Goal: Task Accomplishment & Management: Manage account settings

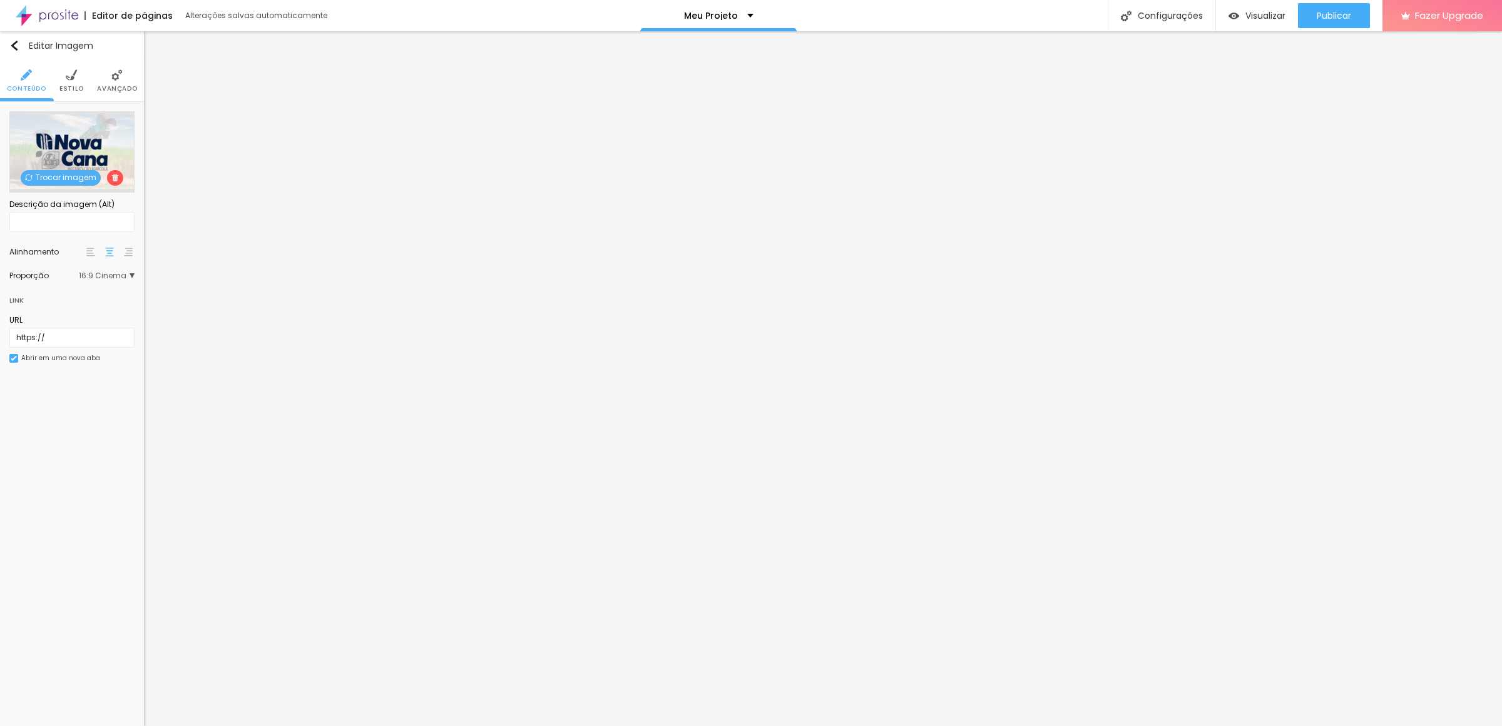
click at [75, 183] on span "Trocar imagem" at bounding box center [61, 178] width 80 height 16
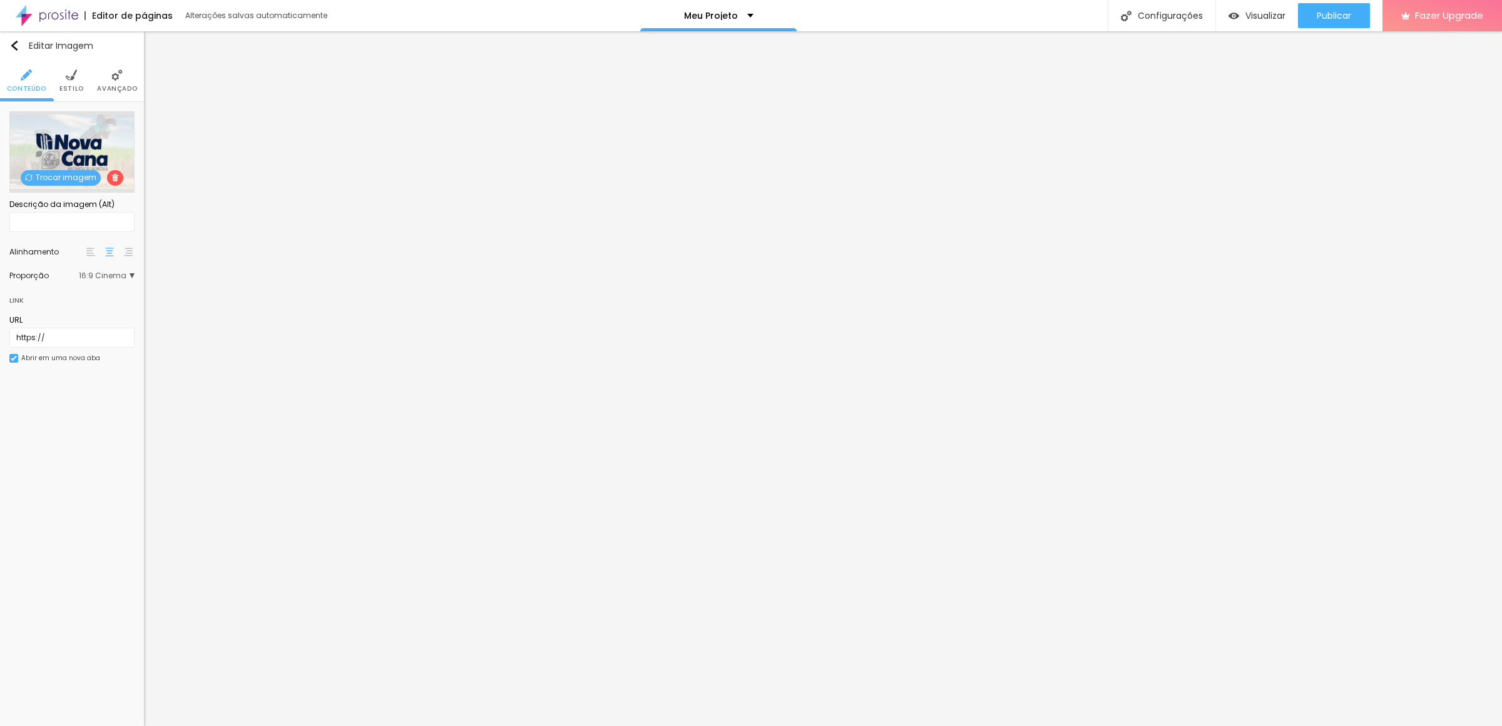
drag, startPoint x: 865, startPoint y: 404, endPoint x: 644, endPoint y: 282, distance: 252.3
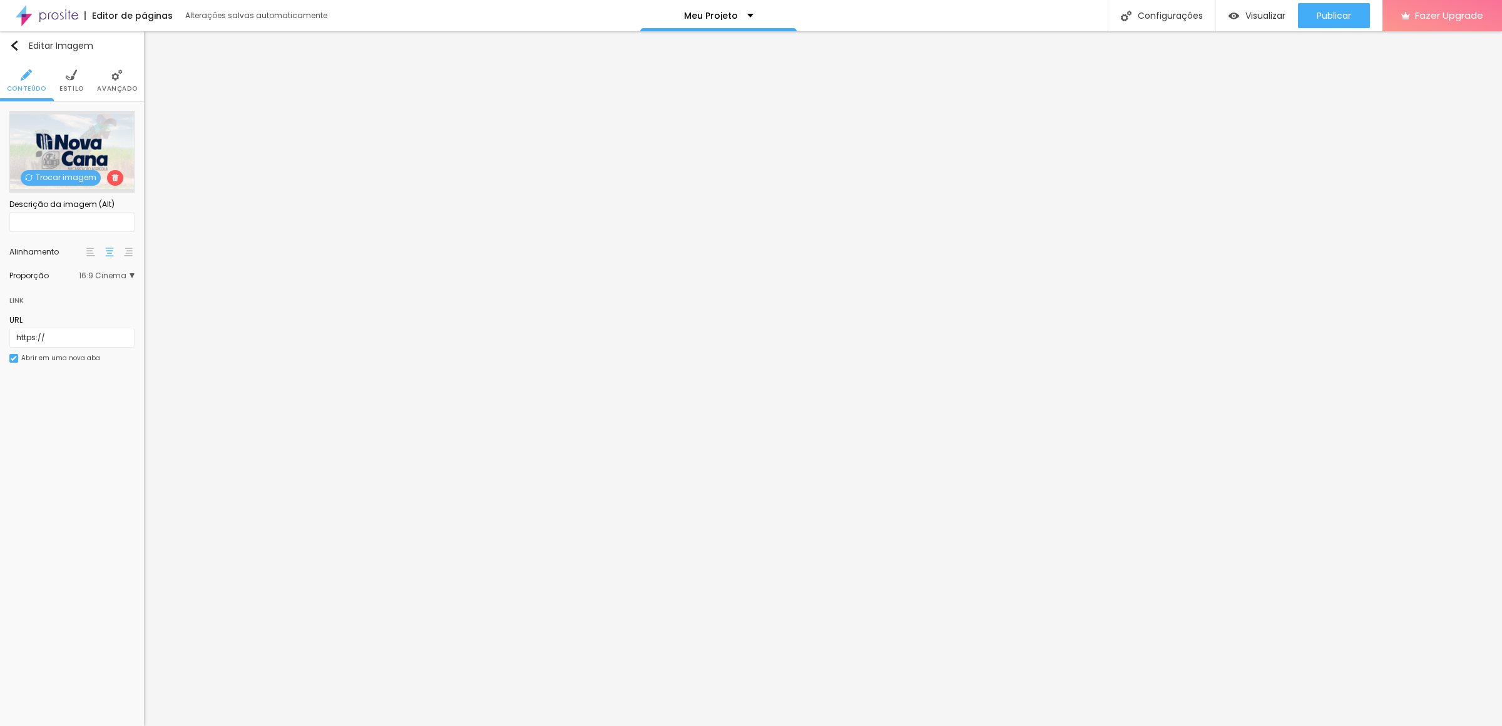
drag, startPoint x: 151, startPoint y: 197, endPoint x: 227, endPoint y: 205, distance: 76.1
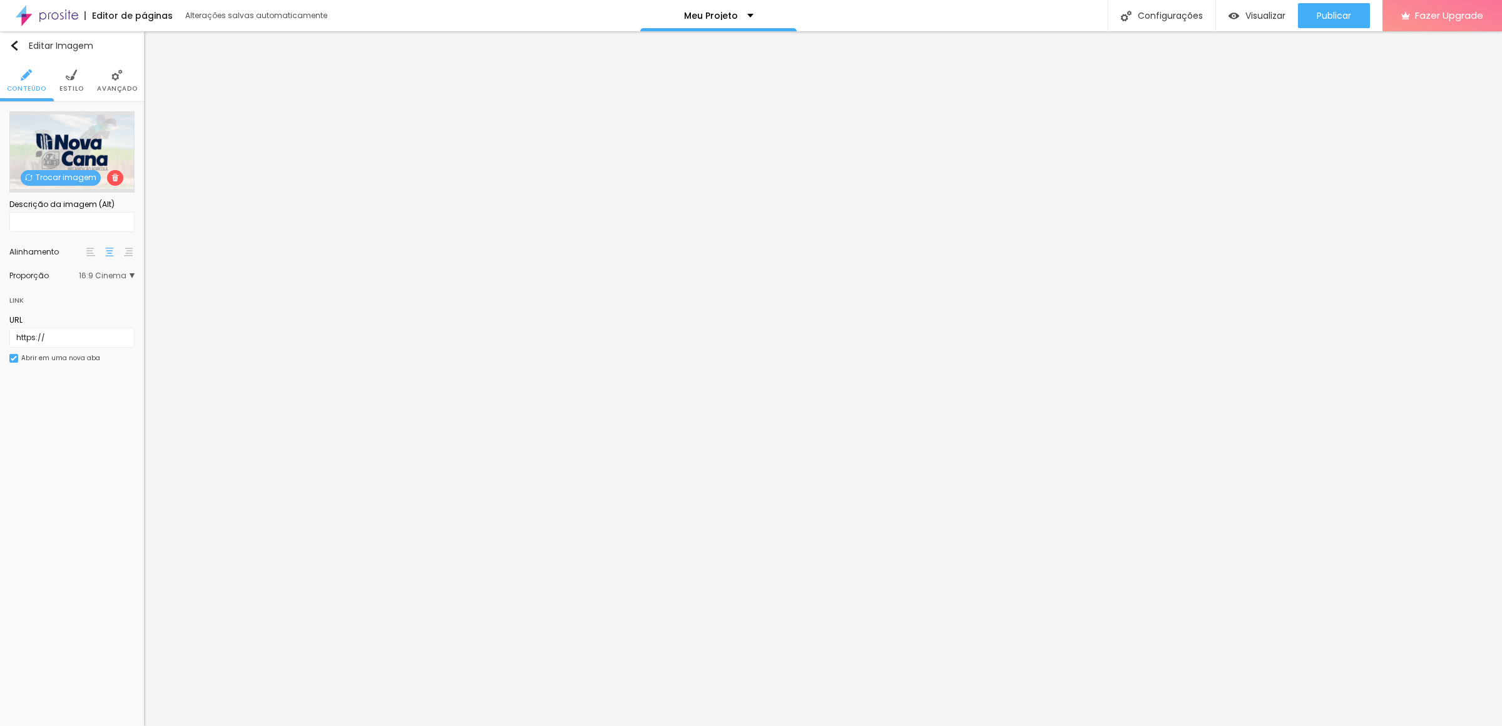
click at [55, 179] on span "Trocar imagem" at bounding box center [61, 178] width 80 height 16
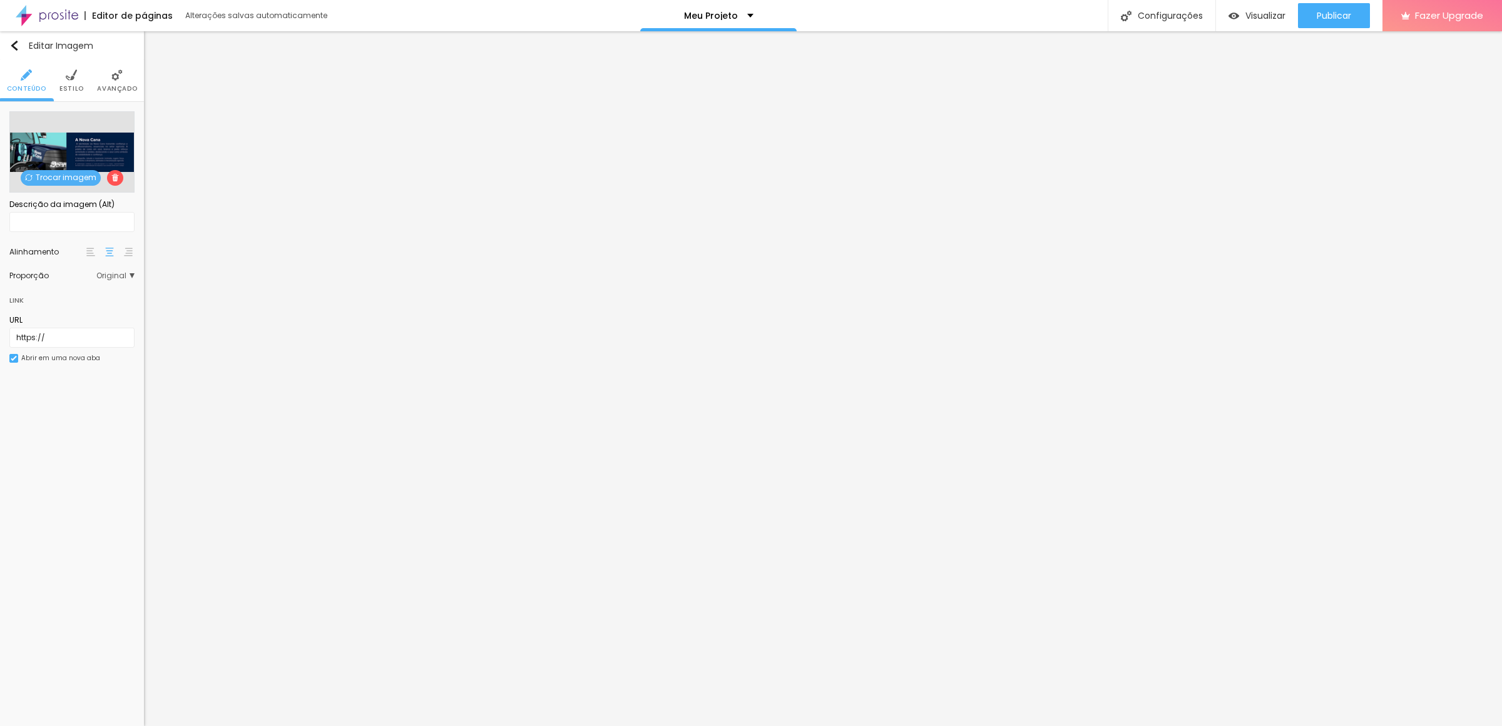
click at [1400, 726] on div at bounding box center [751, 739] width 1502 height 11
click at [1343, 20] on span "Publicar" at bounding box center [1334, 16] width 34 height 10
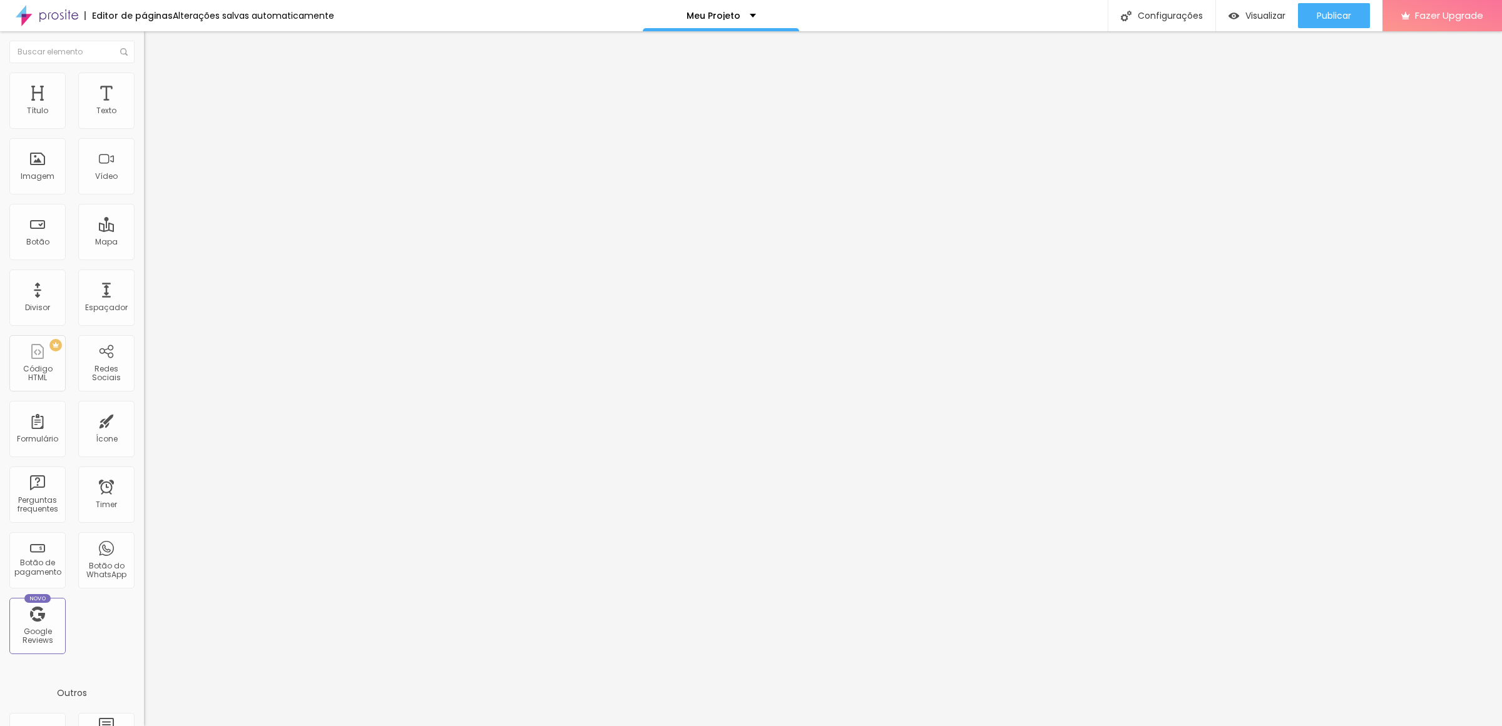
click at [144, 108] on span "Trocar imagem" at bounding box center [178, 102] width 68 height 11
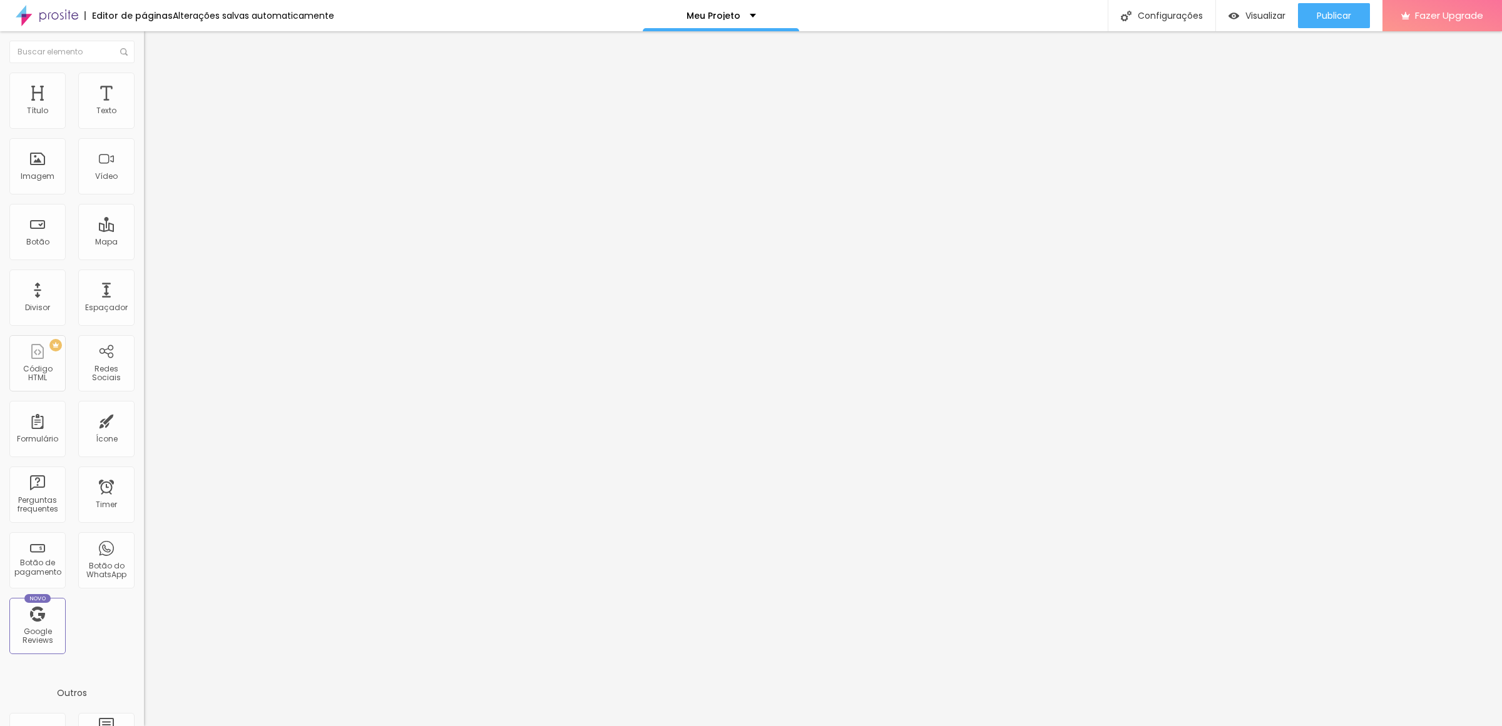
click at [144, 108] on span "Trocar imagem" at bounding box center [178, 102] width 68 height 11
drag, startPoint x: 163, startPoint y: 181, endPoint x: 314, endPoint y: 185, distance: 151.5
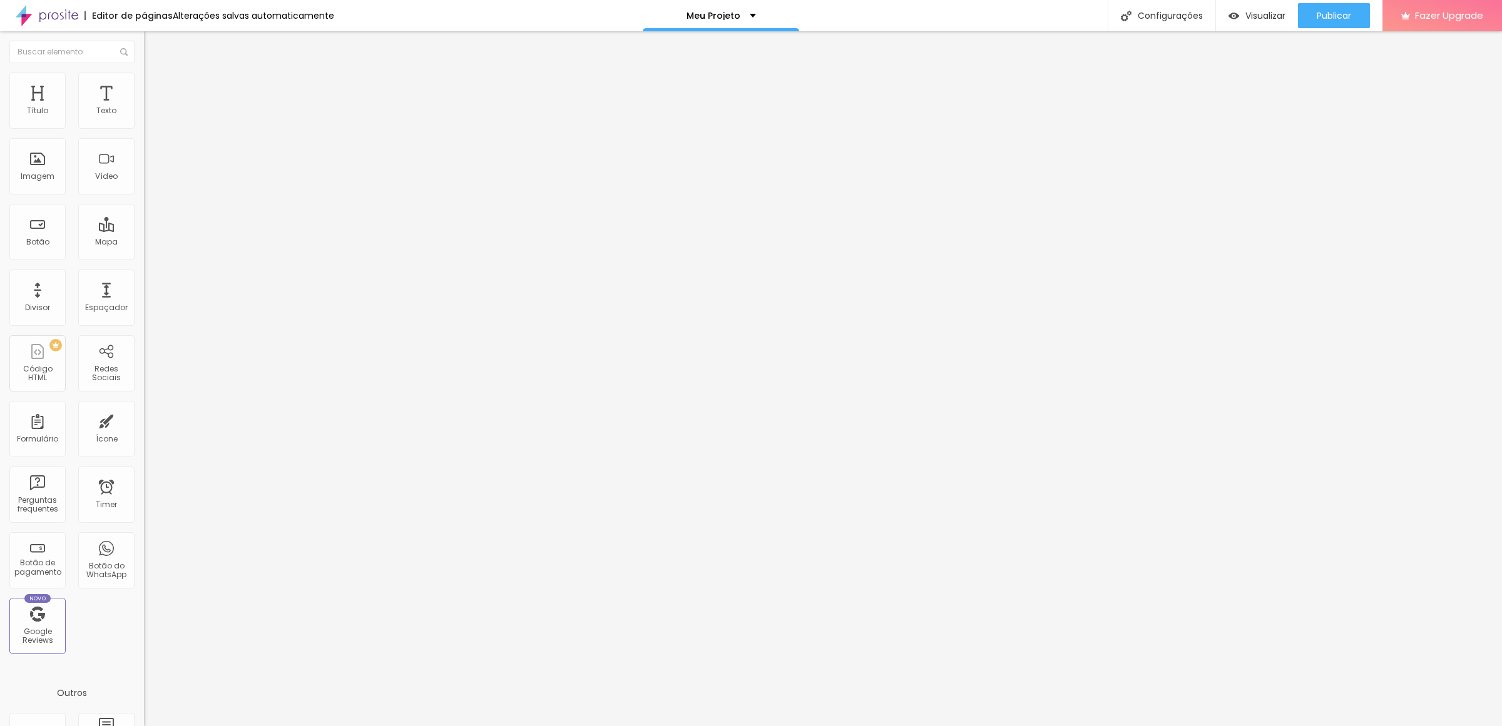
click at [782, 23] on div "Meu Projeto" at bounding box center [721, 15] width 156 height 31
click at [386, 19] on div "Editor de páginas Alterações salvas automaticamente Meu Projeto Configurações C…" at bounding box center [751, 15] width 1502 height 31
click at [1323, 19] on span "Publicar" at bounding box center [1334, 16] width 34 height 10
click at [144, 75] on img at bounding box center [149, 78] width 11 height 11
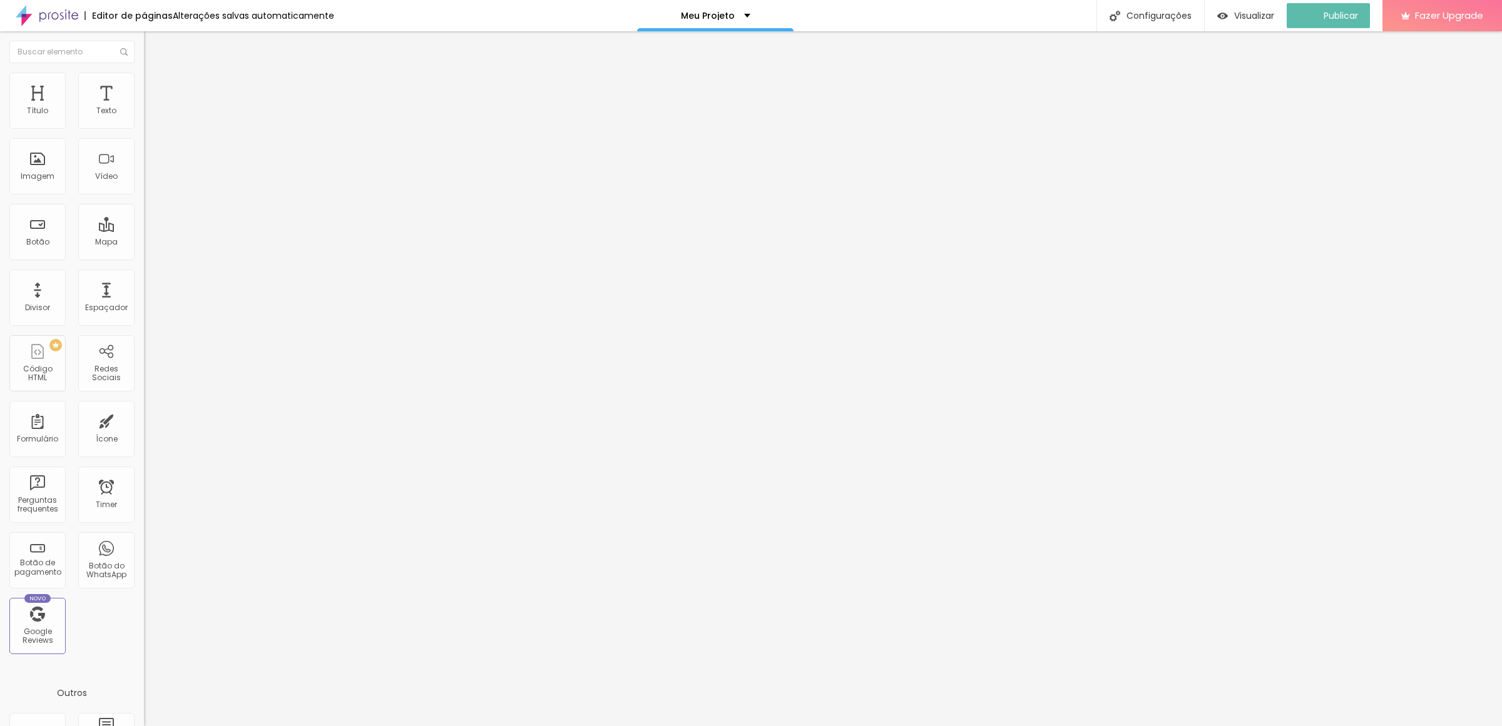
click at [155, 74] on span "Conteúdo" at bounding box center [174, 68] width 39 height 11
click at [144, 108] on span "Trocar imagem" at bounding box center [178, 102] width 68 height 11
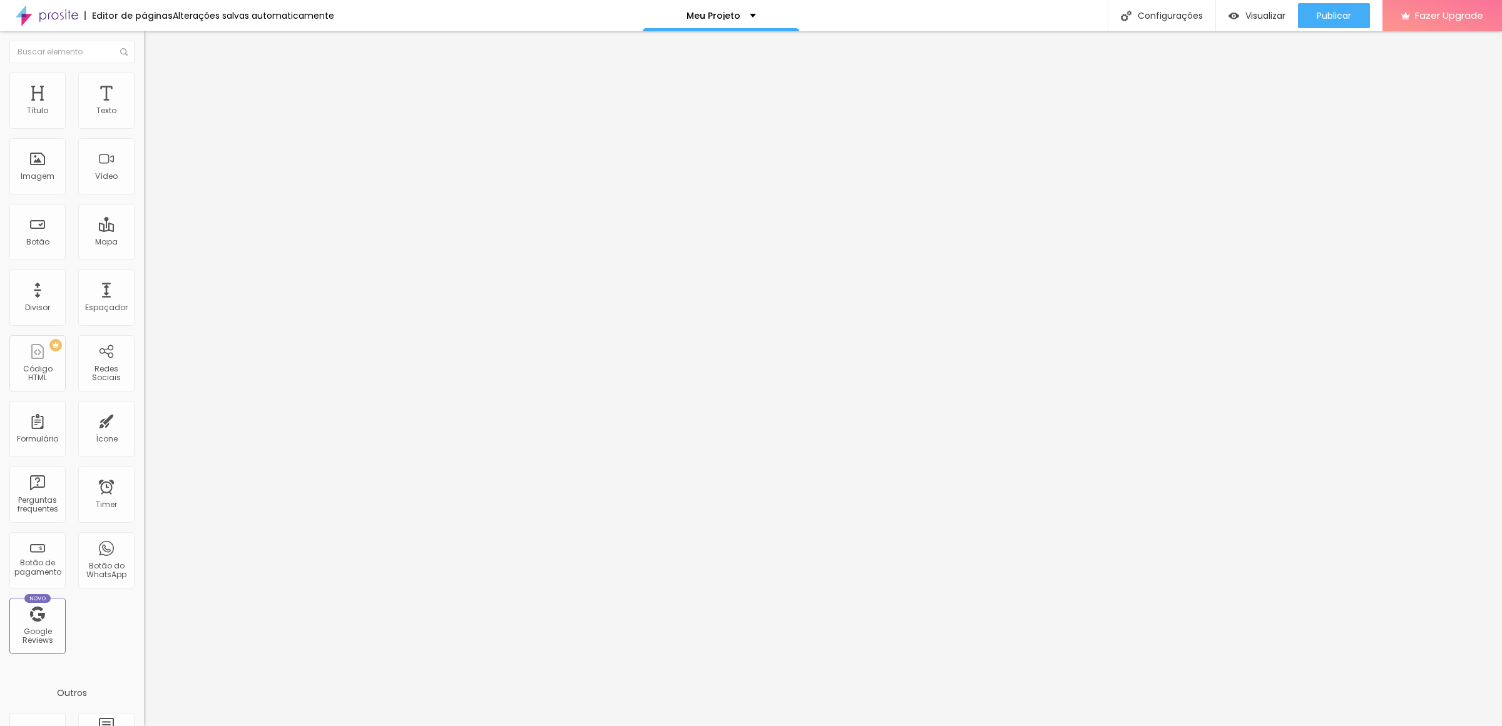
click at [144, 80] on img at bounding box center [149, 78] width 11 height 11
type input "95"
type input "90"
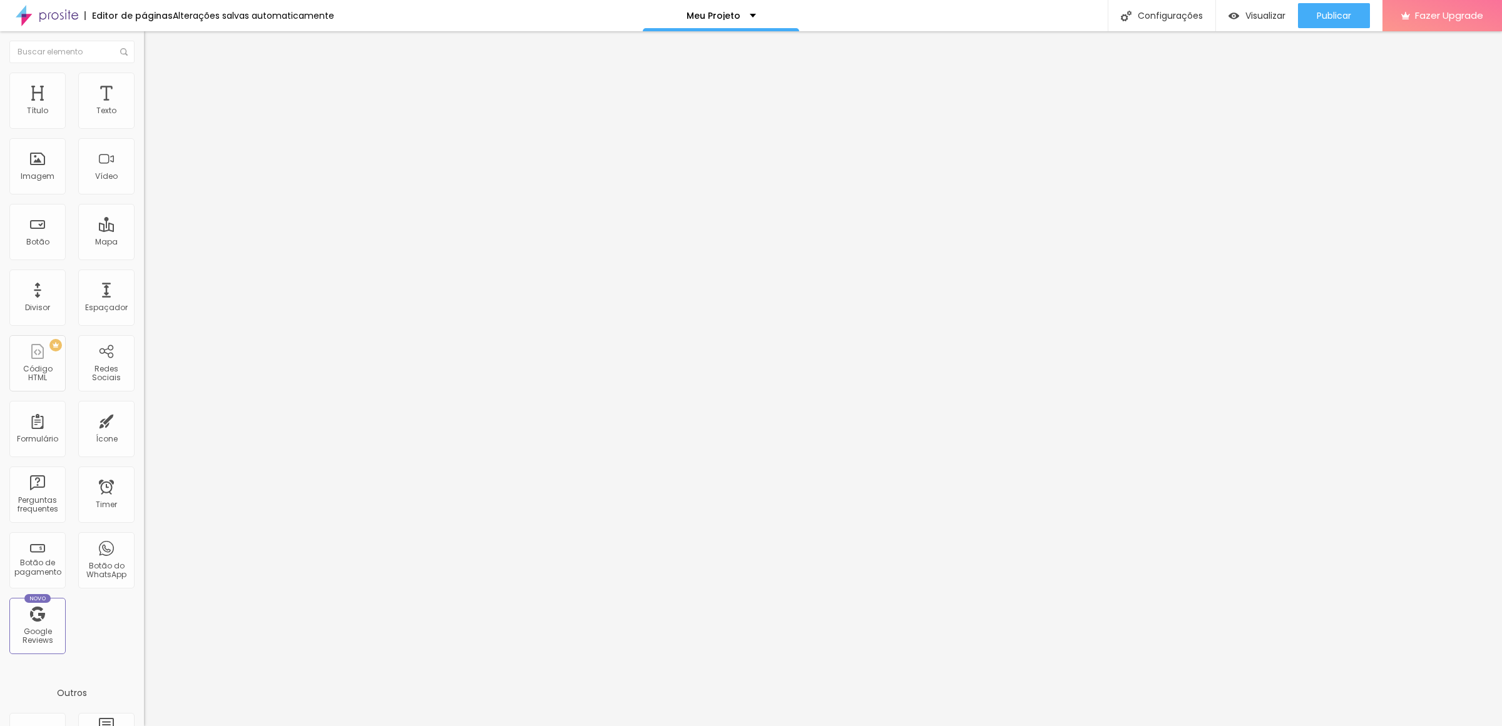
type input "90"
type input "85"
type input "90"
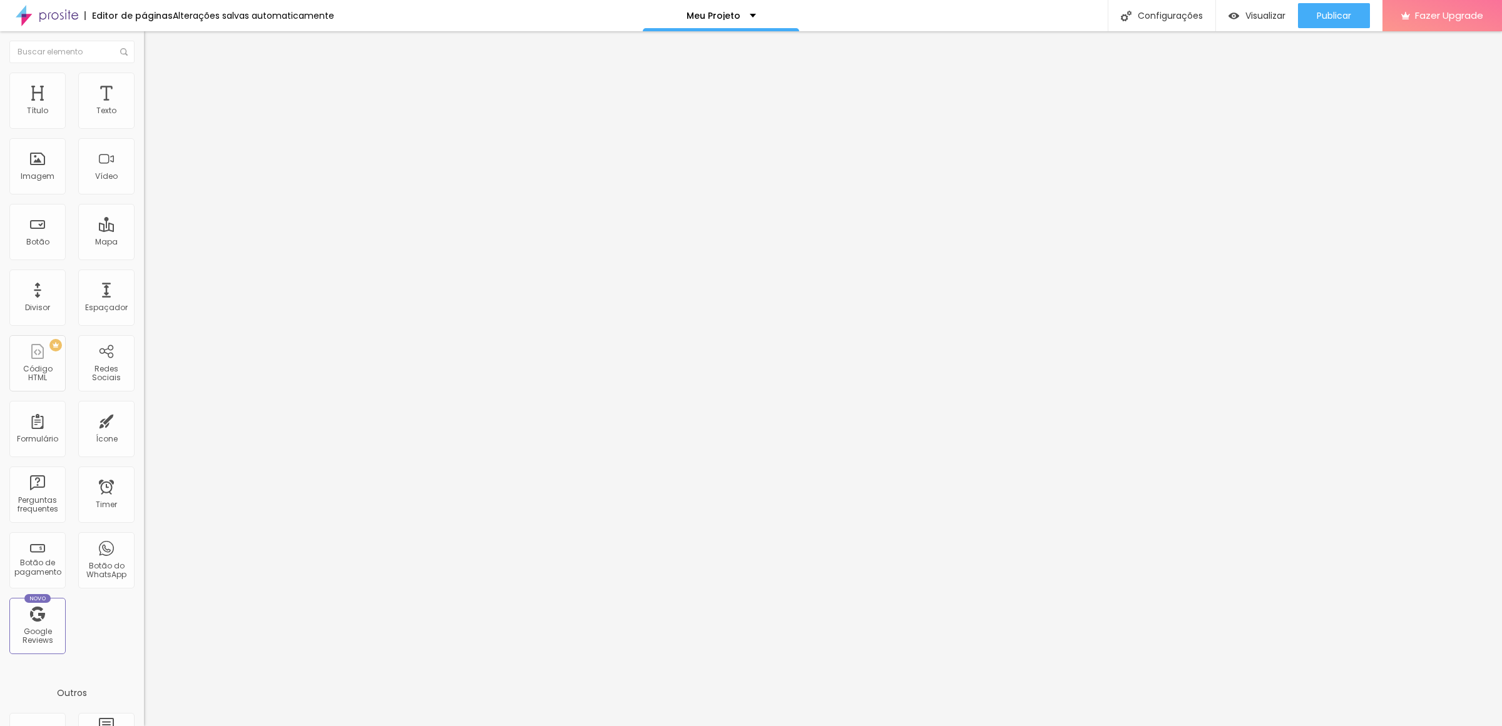
type input "95"
type input "100"
drag, startPoint x: 126, startPoint y: 136, endPoint x: 153, endPoint y: 138, distance: 26.9
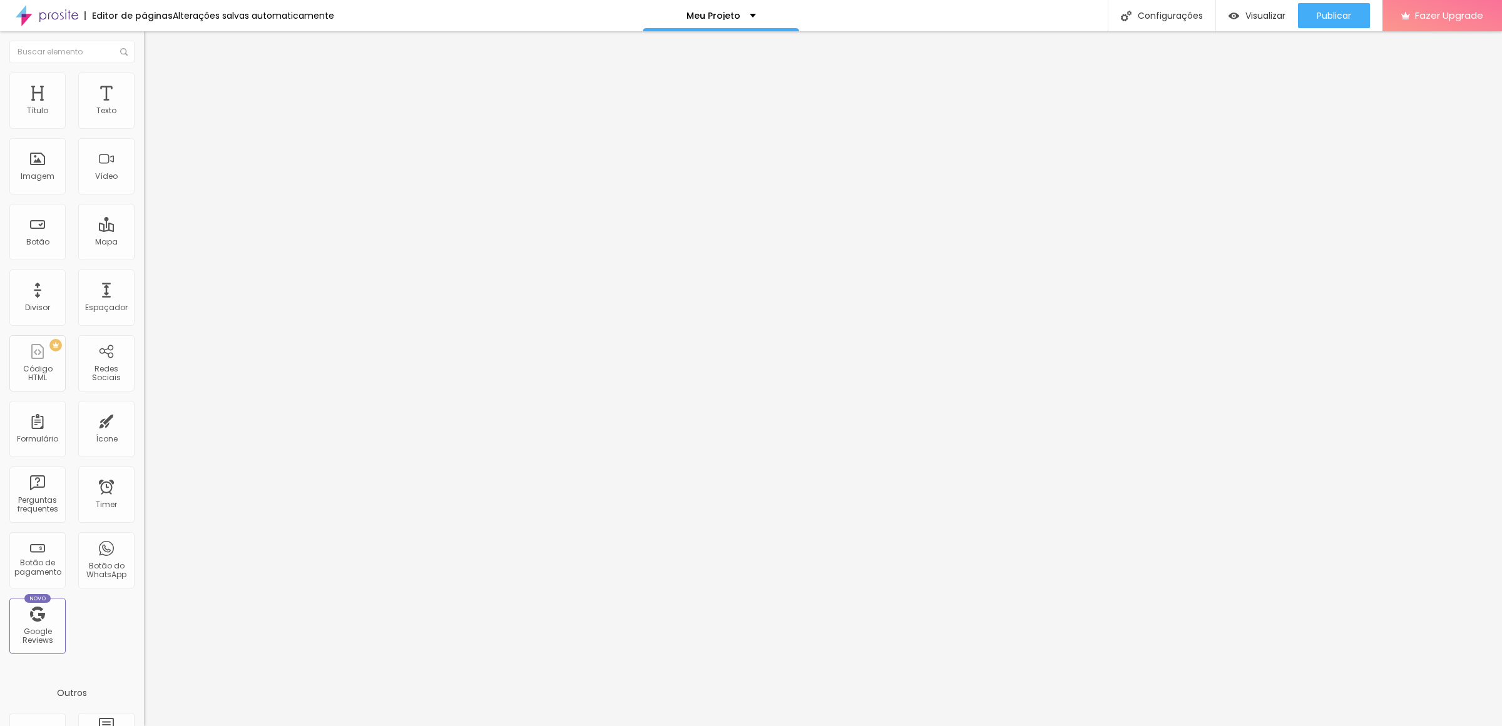
click at [153, 128] on input "range" at bounding box center [184, 123] width 81 height 10
type input "1"
type input "5"
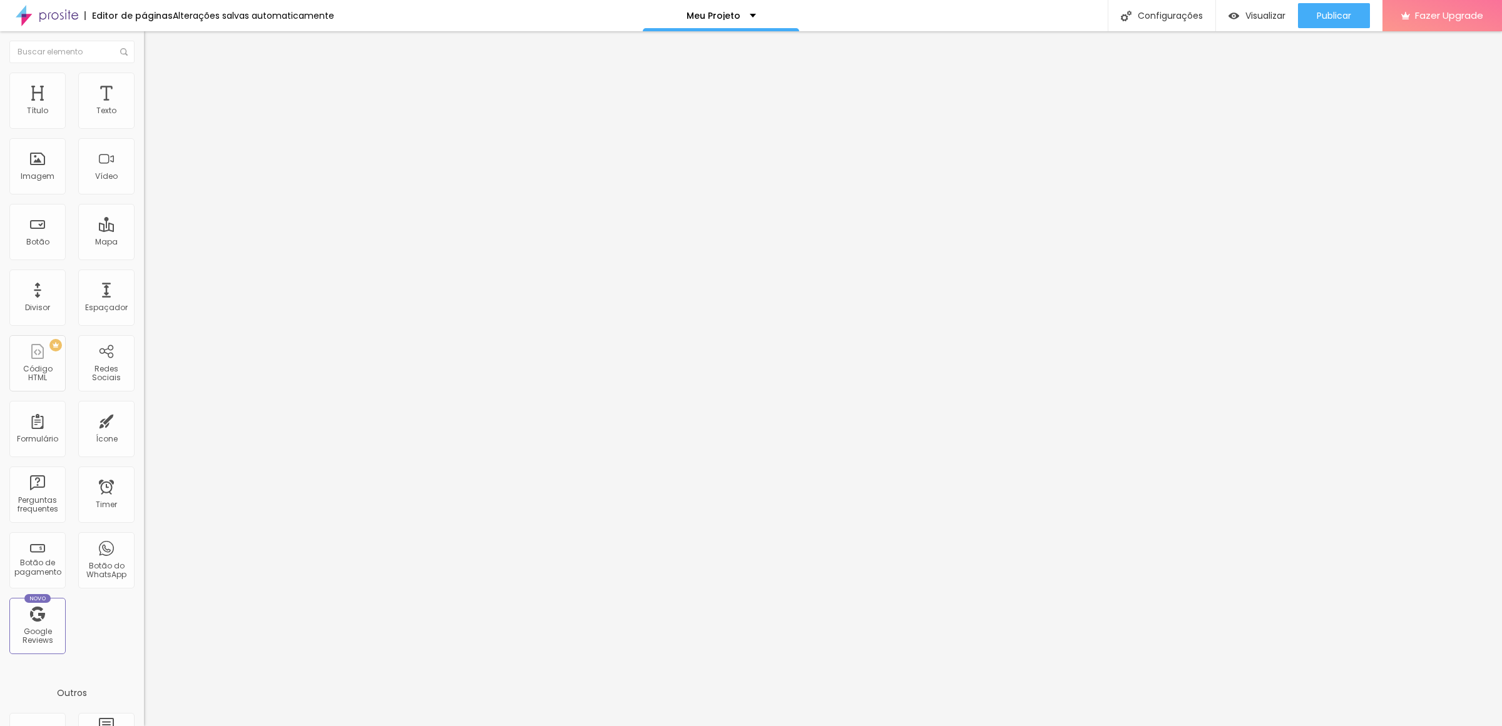
type input "7"
type input "9"
type input "13"
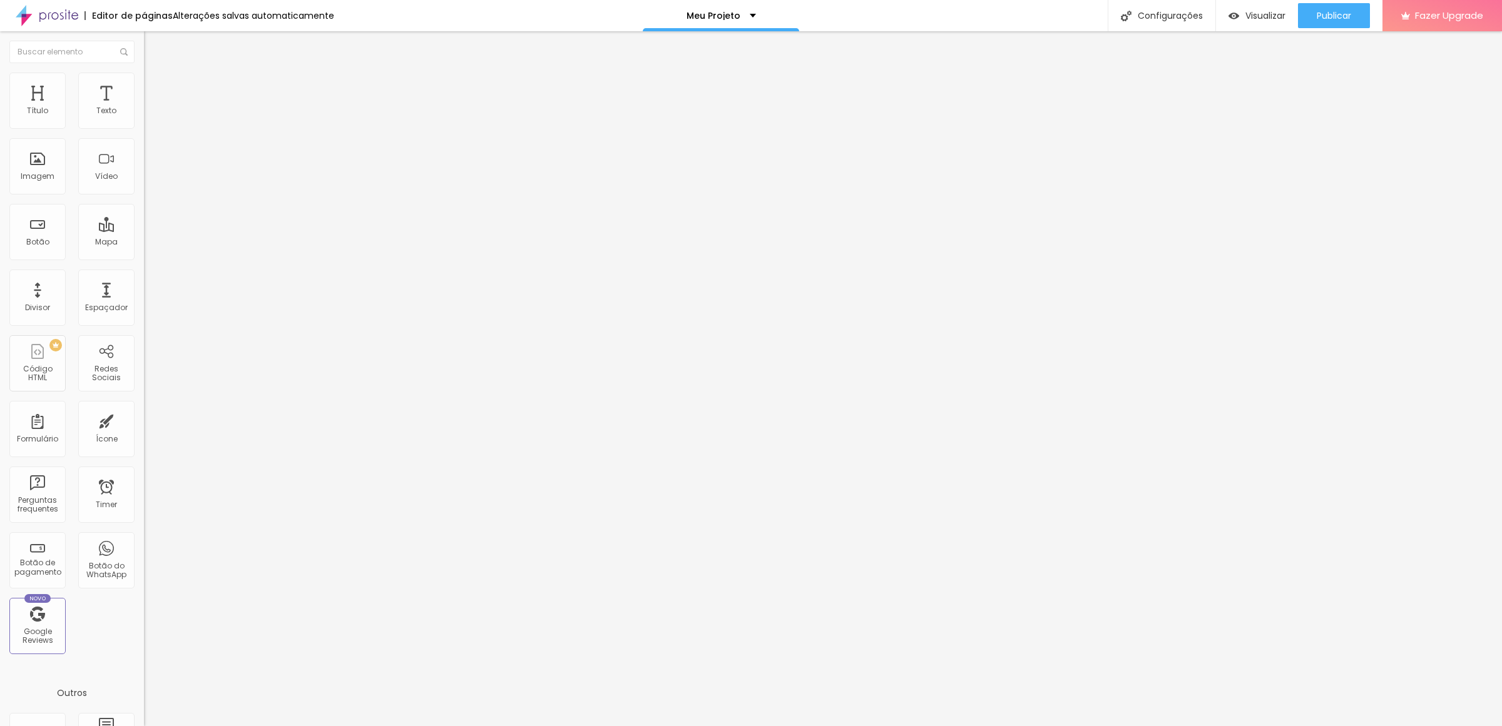
type input "13"
type input "17"
type input "21"
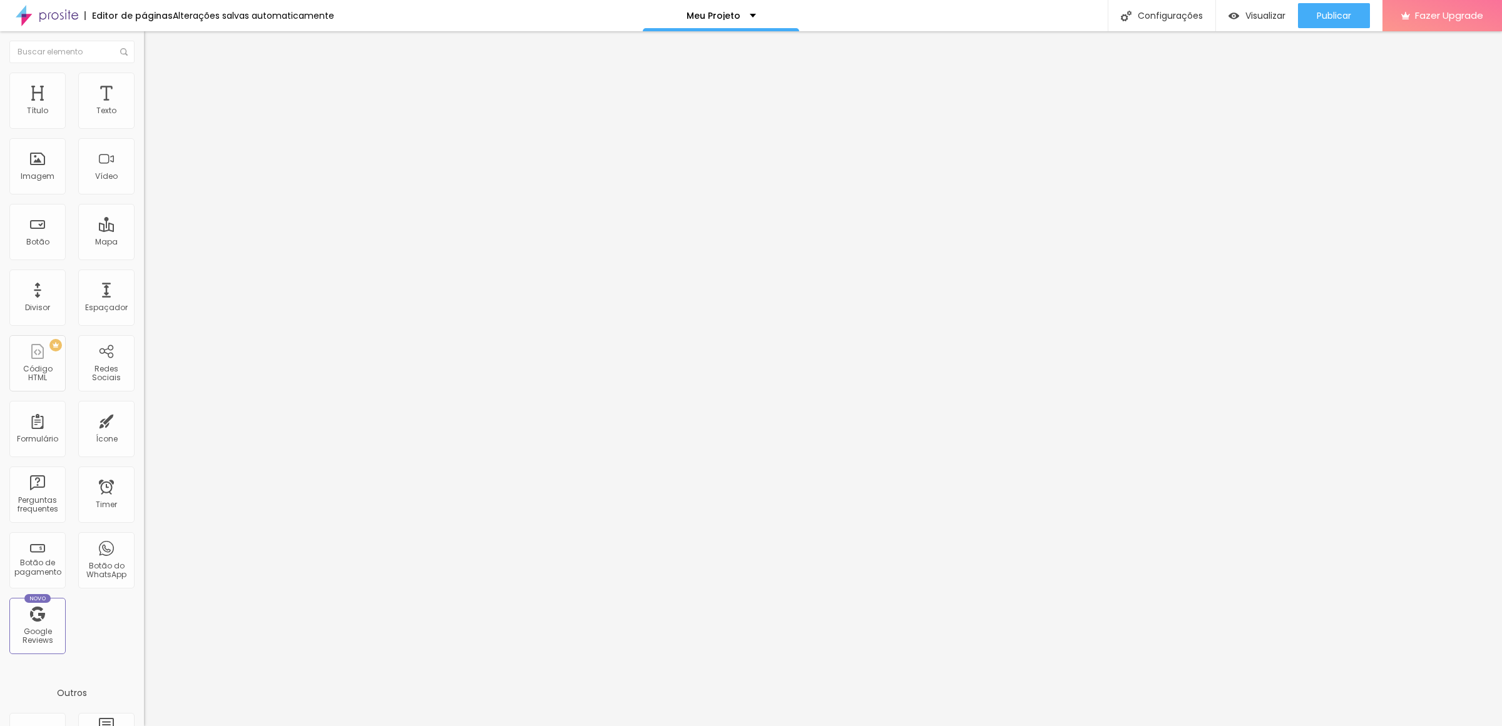
type input "23"
type input "28"
type input "30"
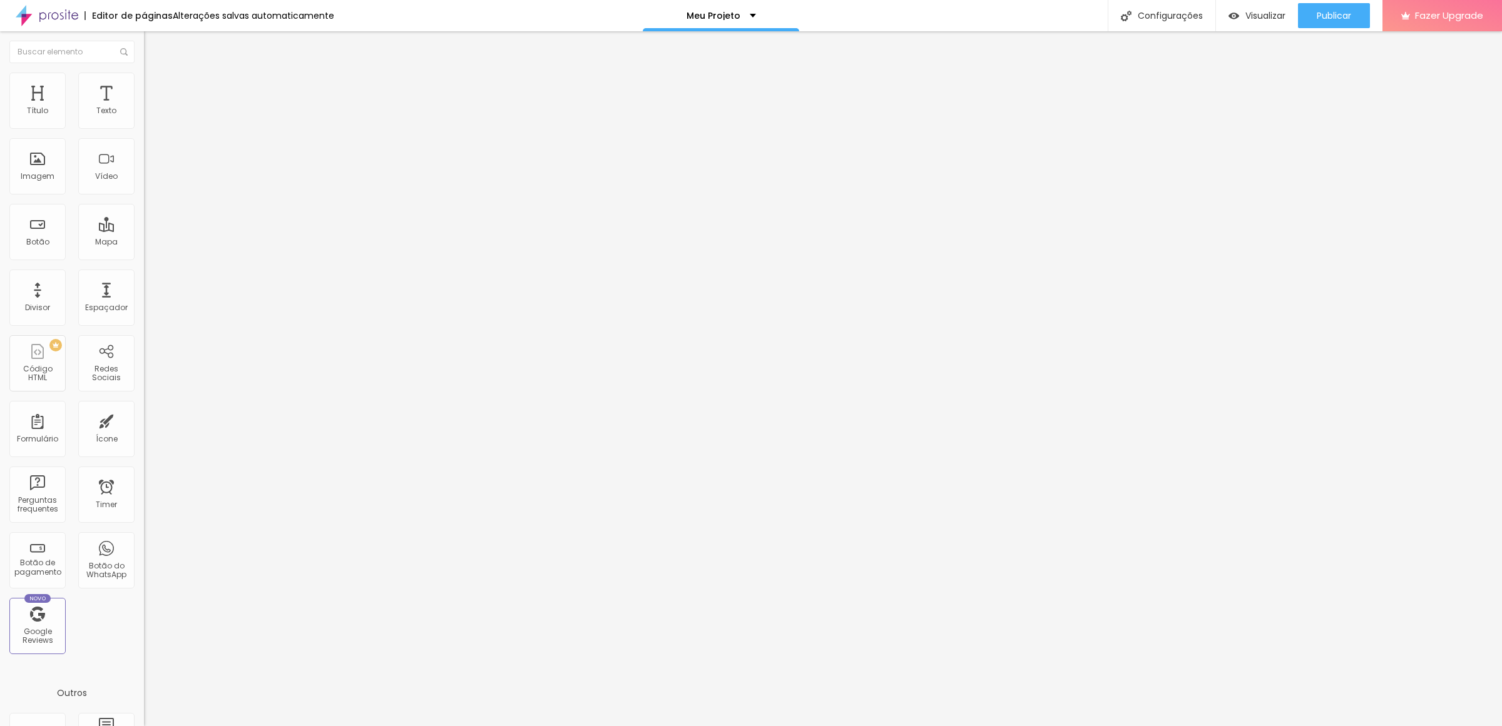
type input "30"
type input "34"
type input "42"
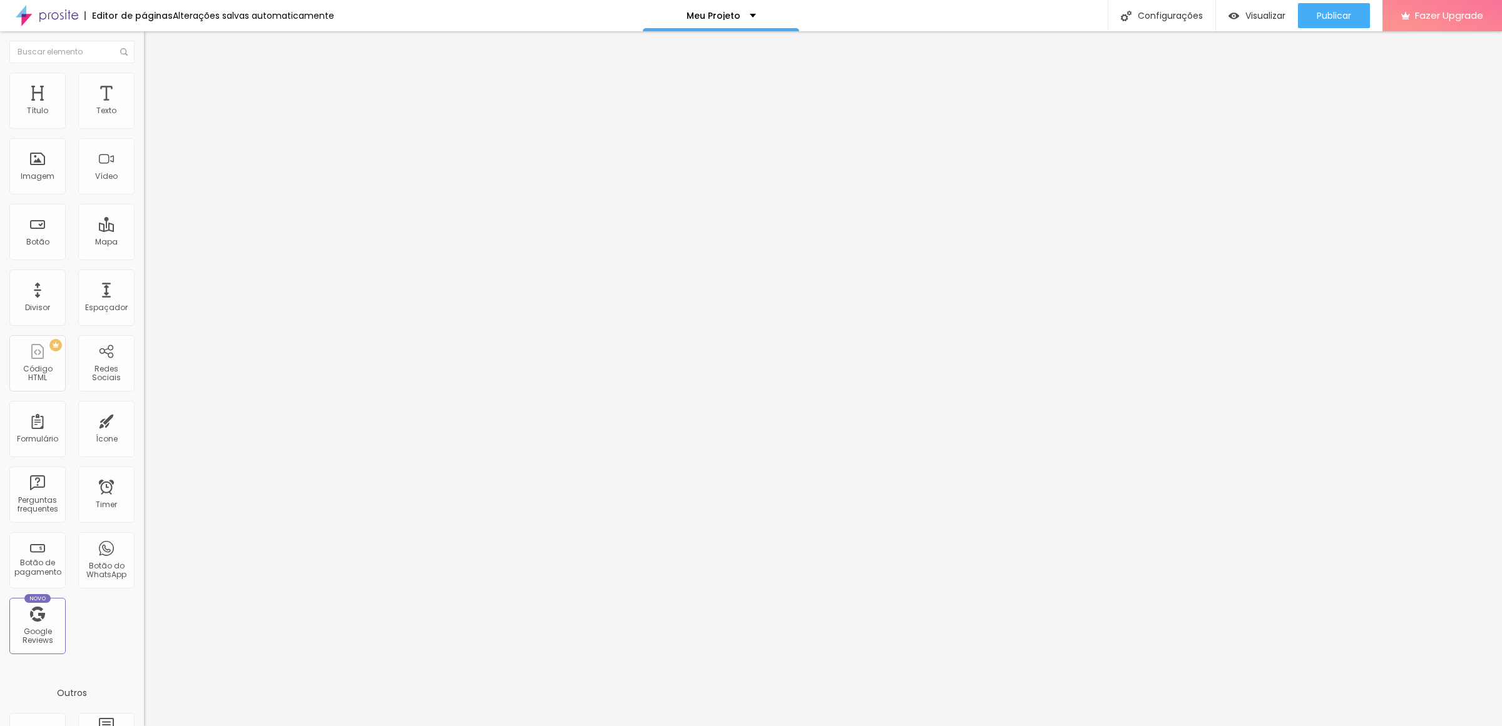
type input "44"
type input "46"
type input "48"
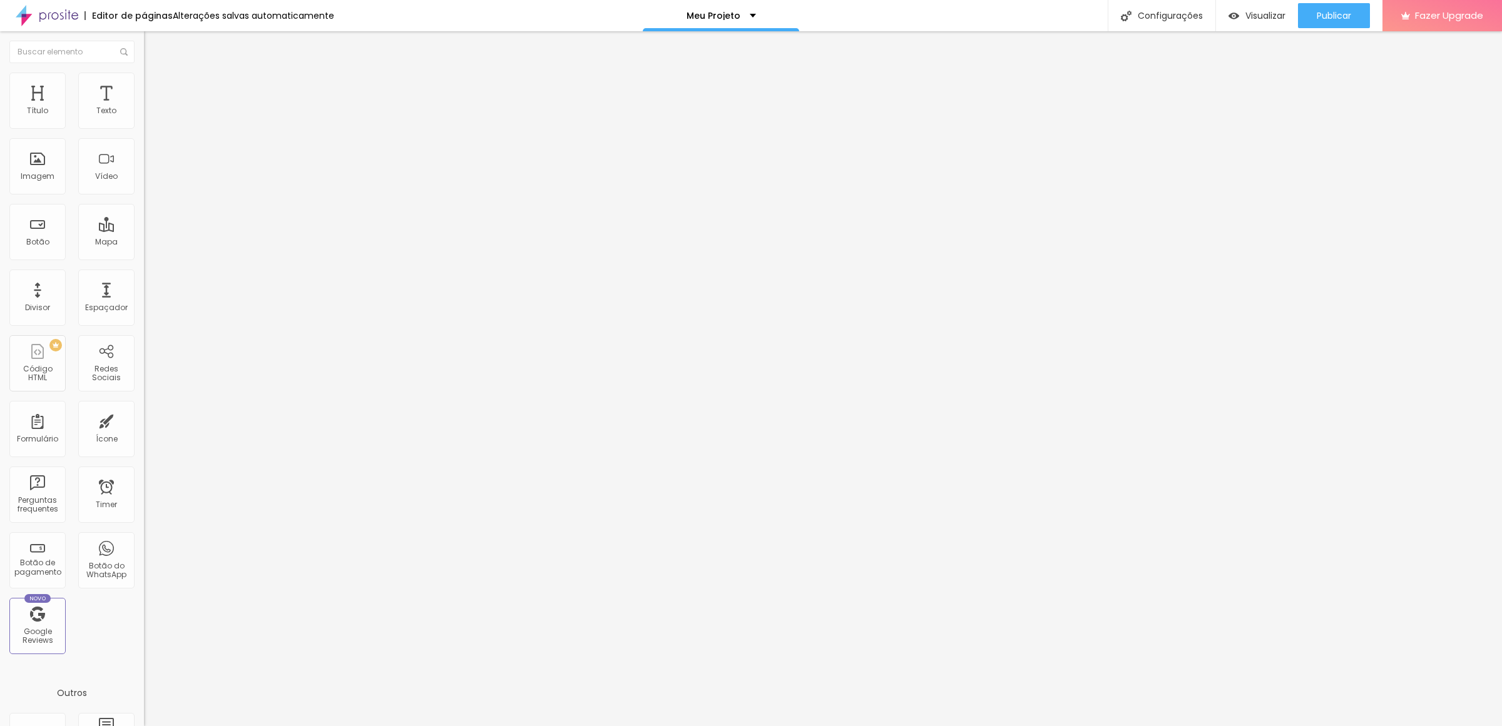
type input "48"
type input "50"
type input "52"
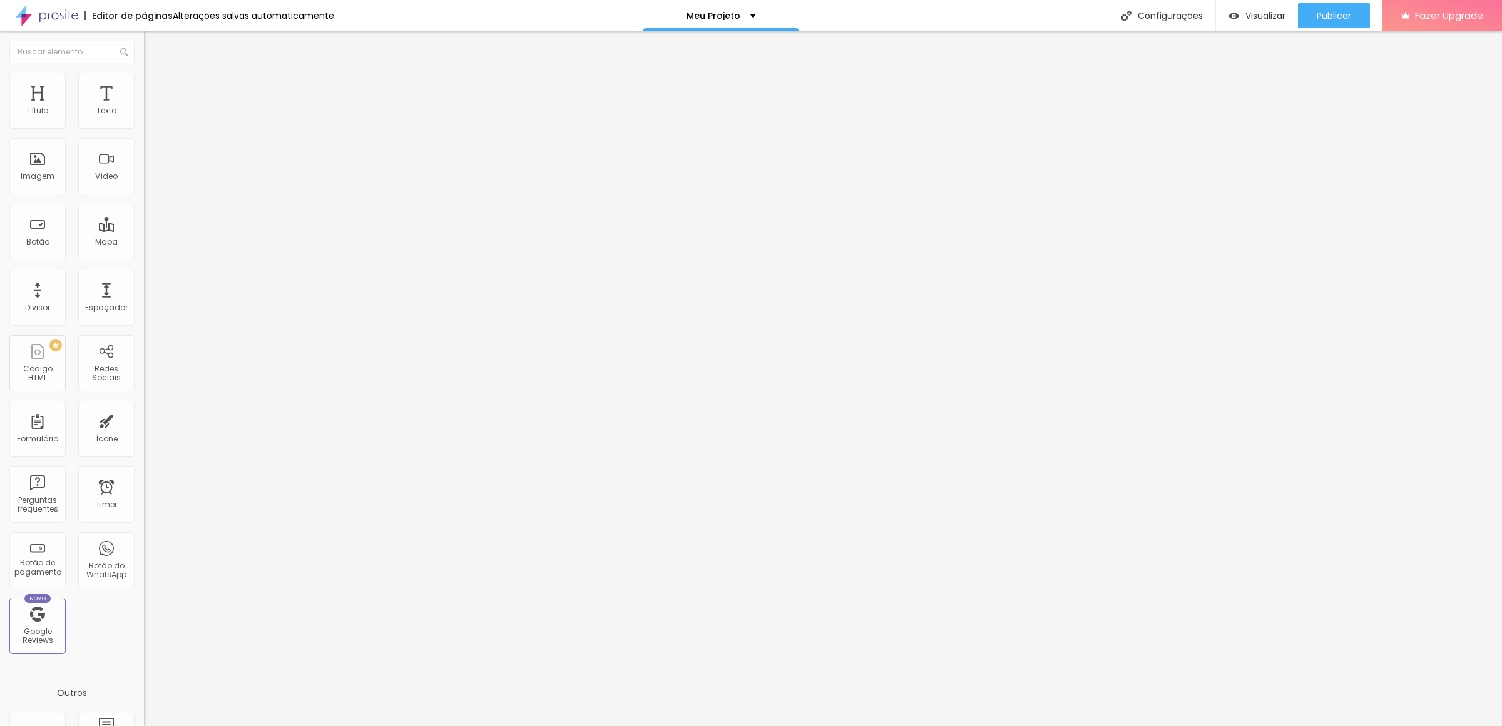
type input "54"
drag, startPoint x: 28, startPoint y: 158, endPoint x: 50, endPoint y: 160, distance: 21.9
click at [144, 275] on input "range" at bounding box center [184, 280] width 81 height 10
type input "47"
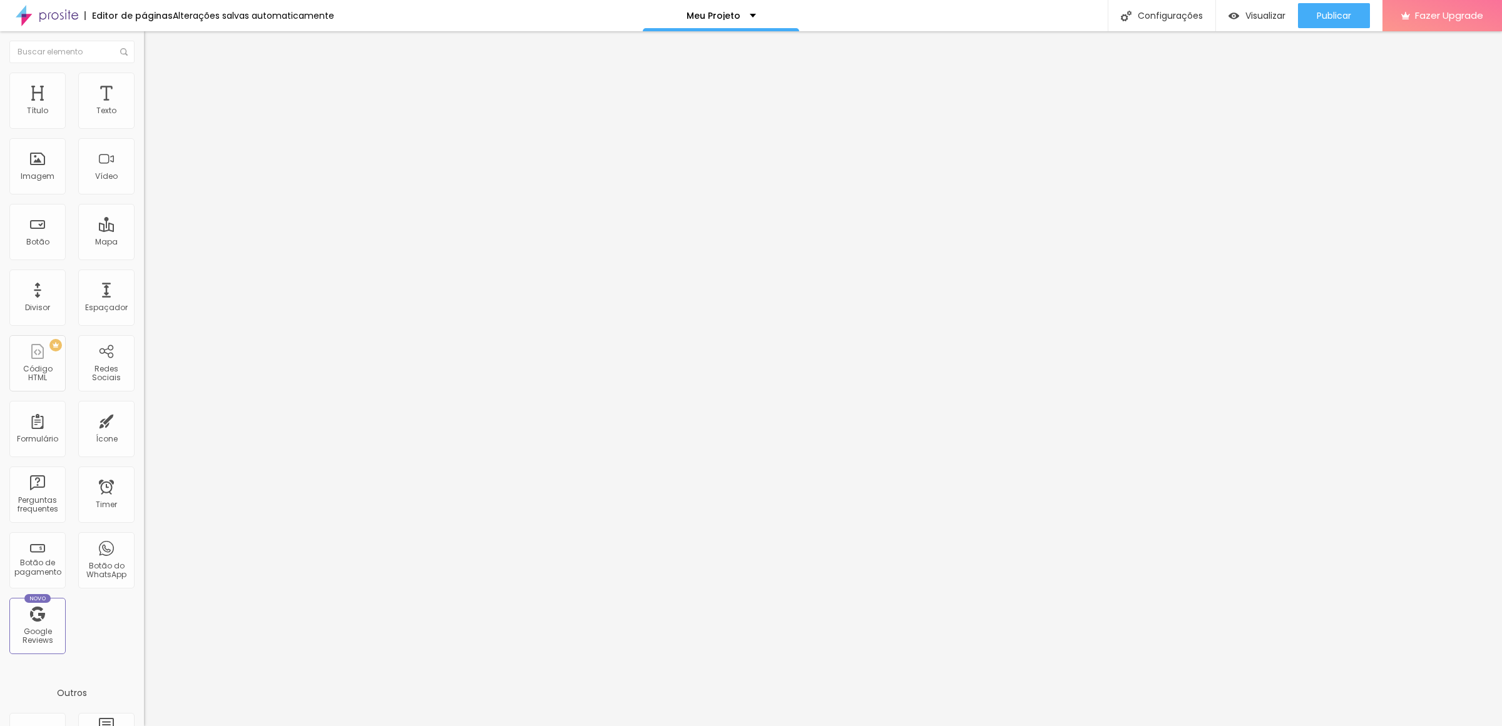
type input "47"
type input "49"
type input "55"
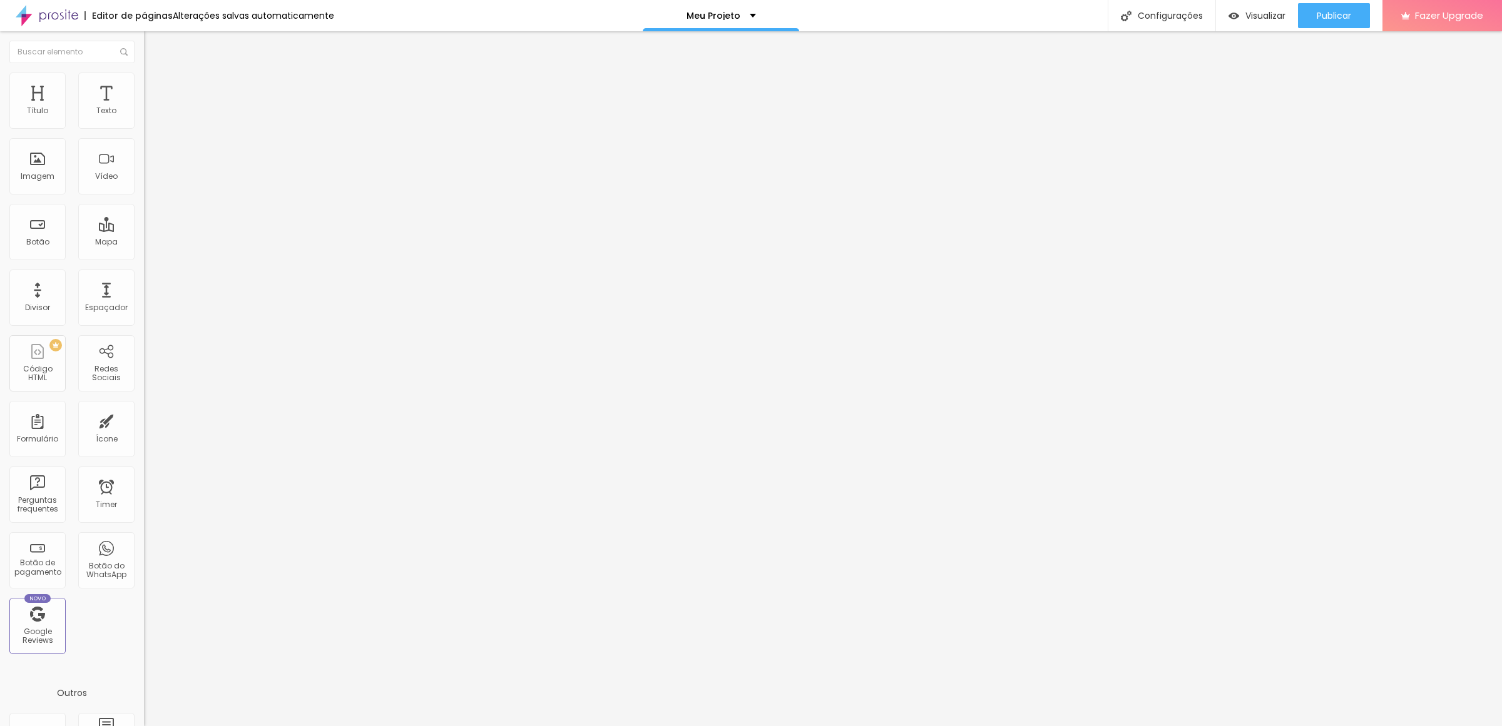
type input "59"
type input "65"
type input "75"
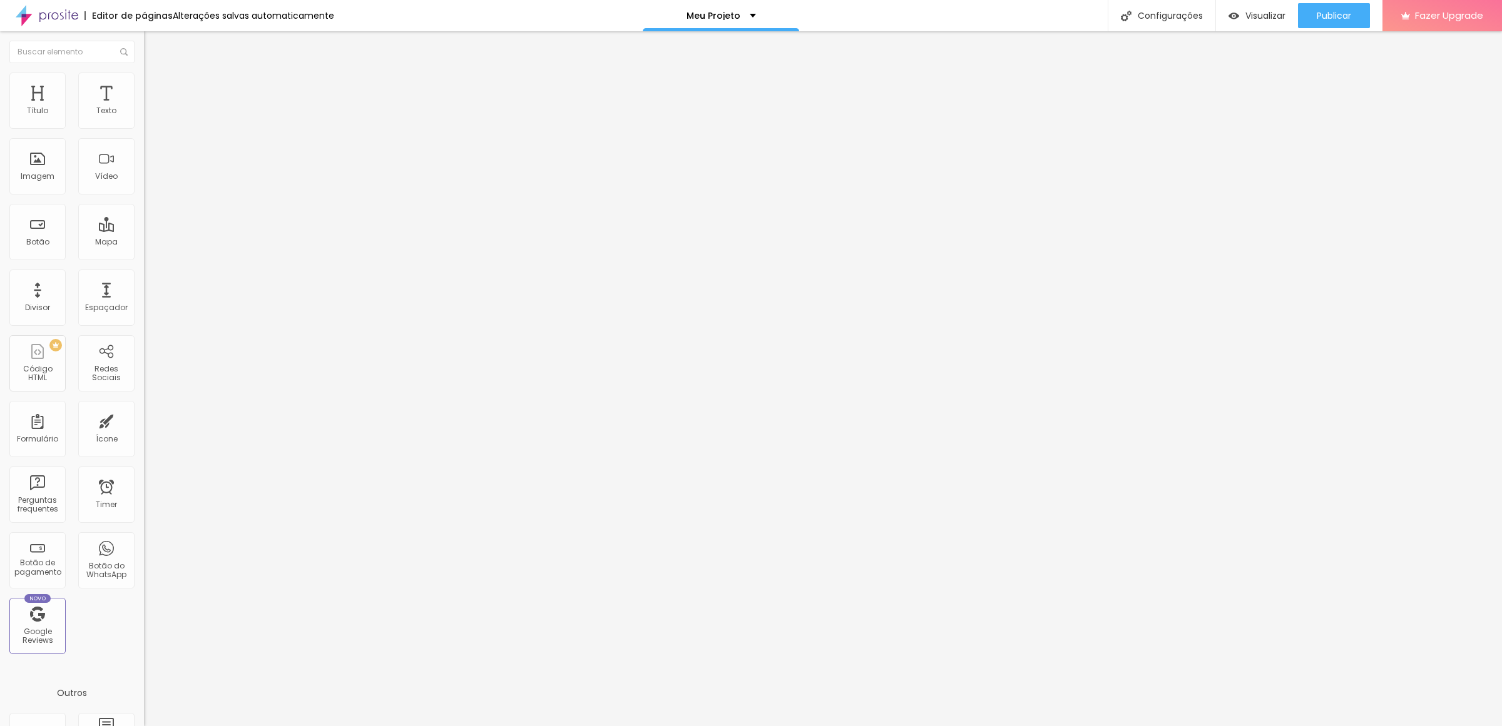
type input "75"
type input "95"
type input "124"
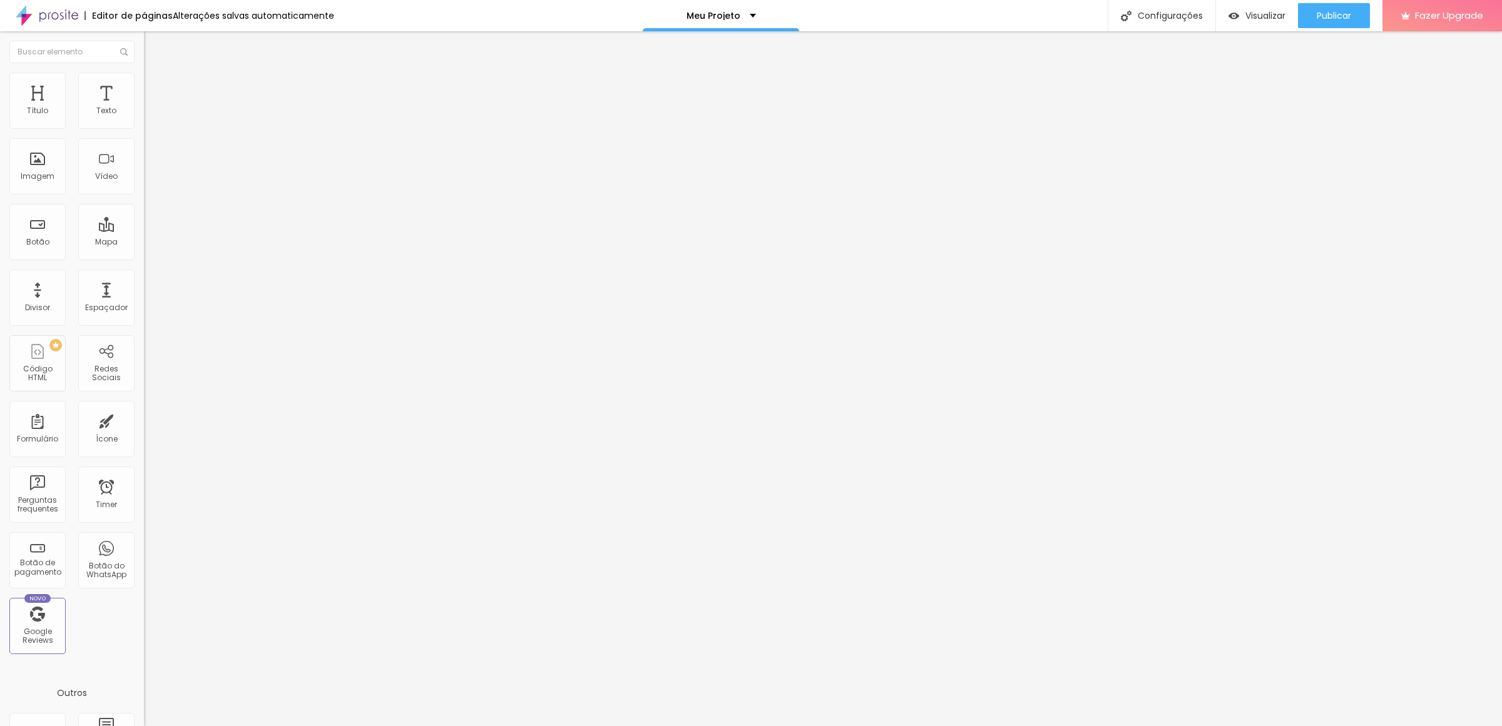
type input "170"
type input "182"
type input "188"
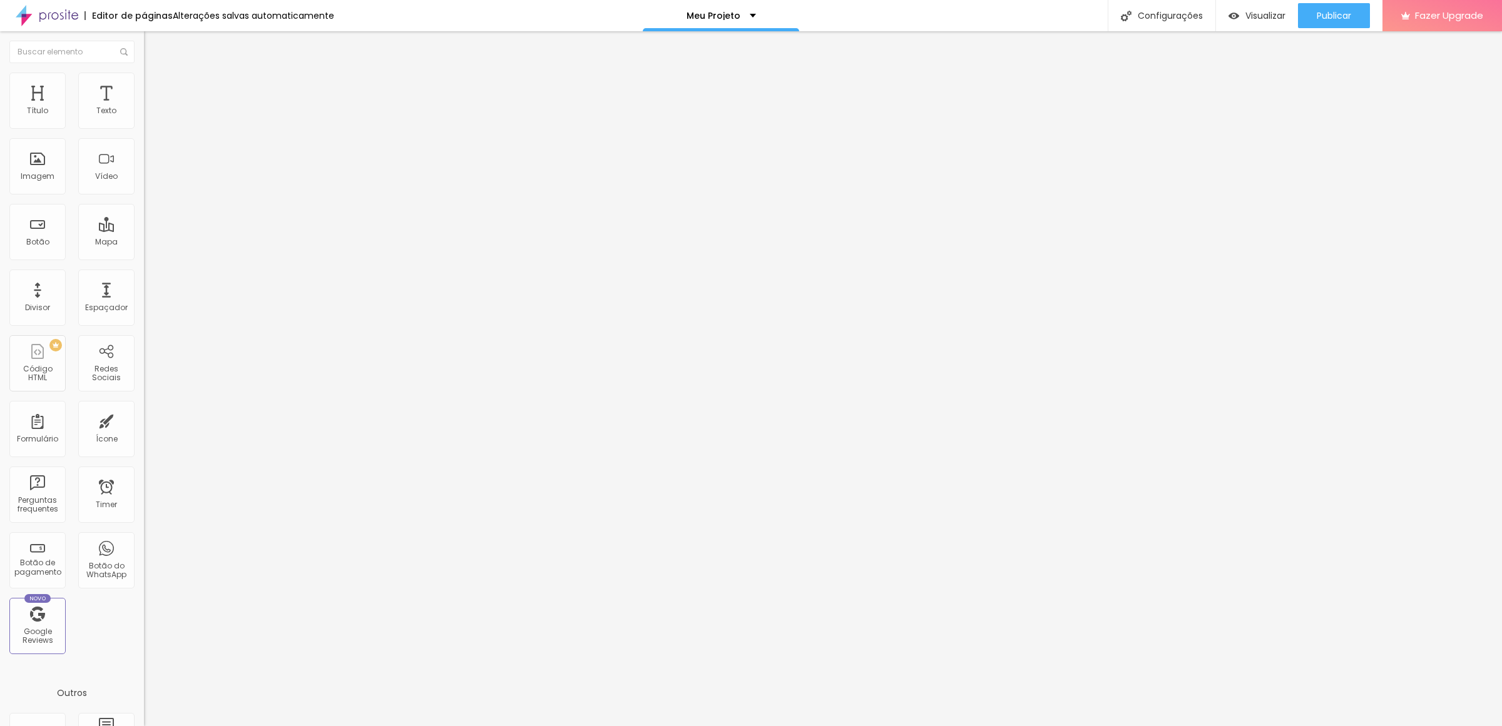
type input "188"
type input "194"
type input "200"
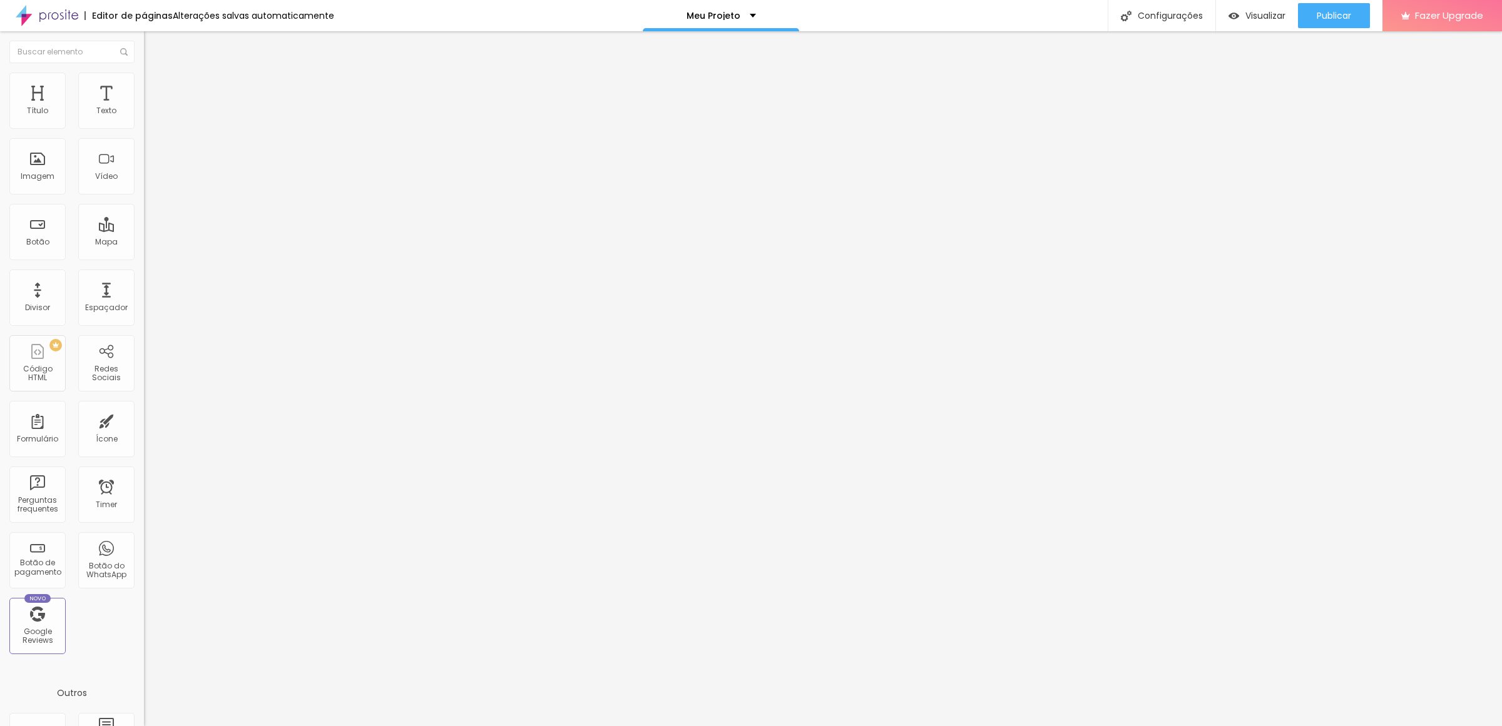
type input "190"
type input "159"
type input "126"
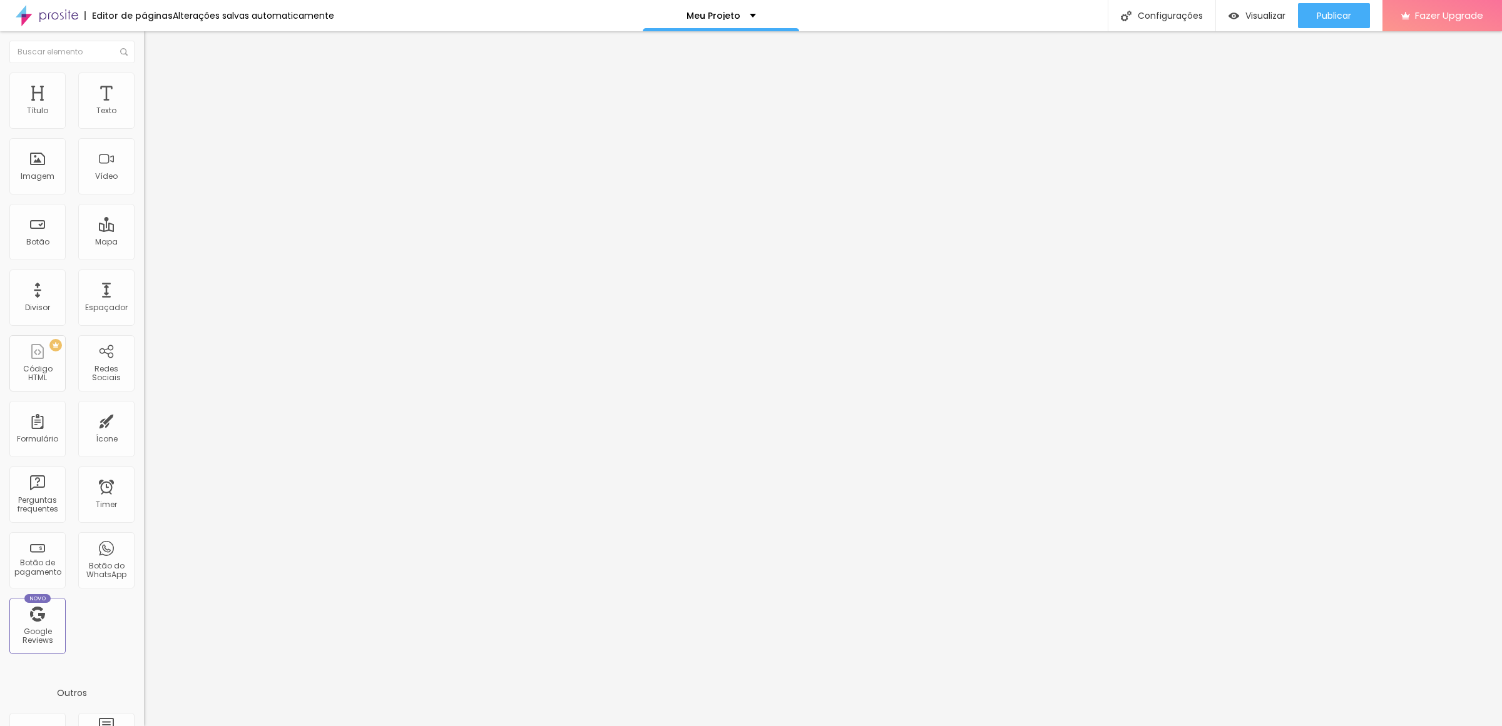
type input "126"
type input "98"
type input "69"
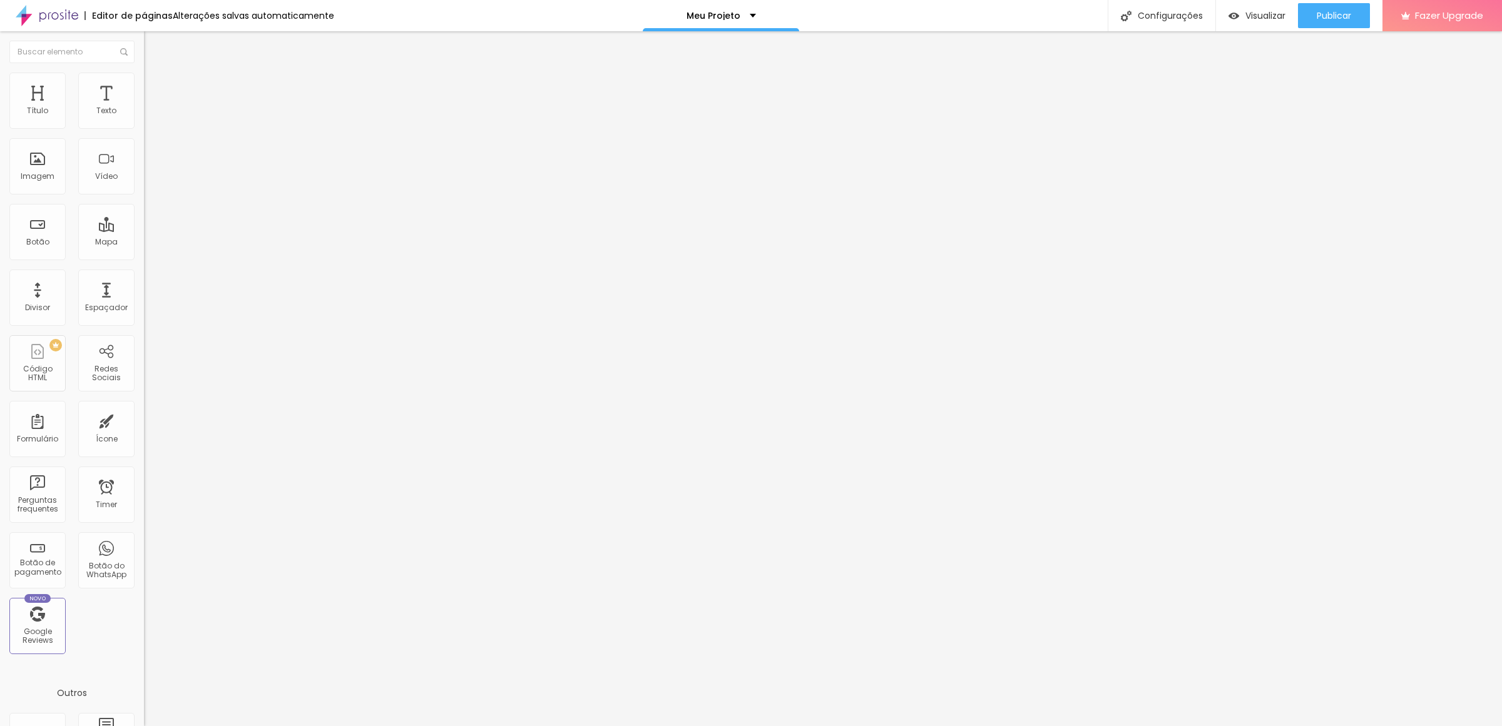
type input "42"
type input "21"
type input "0"
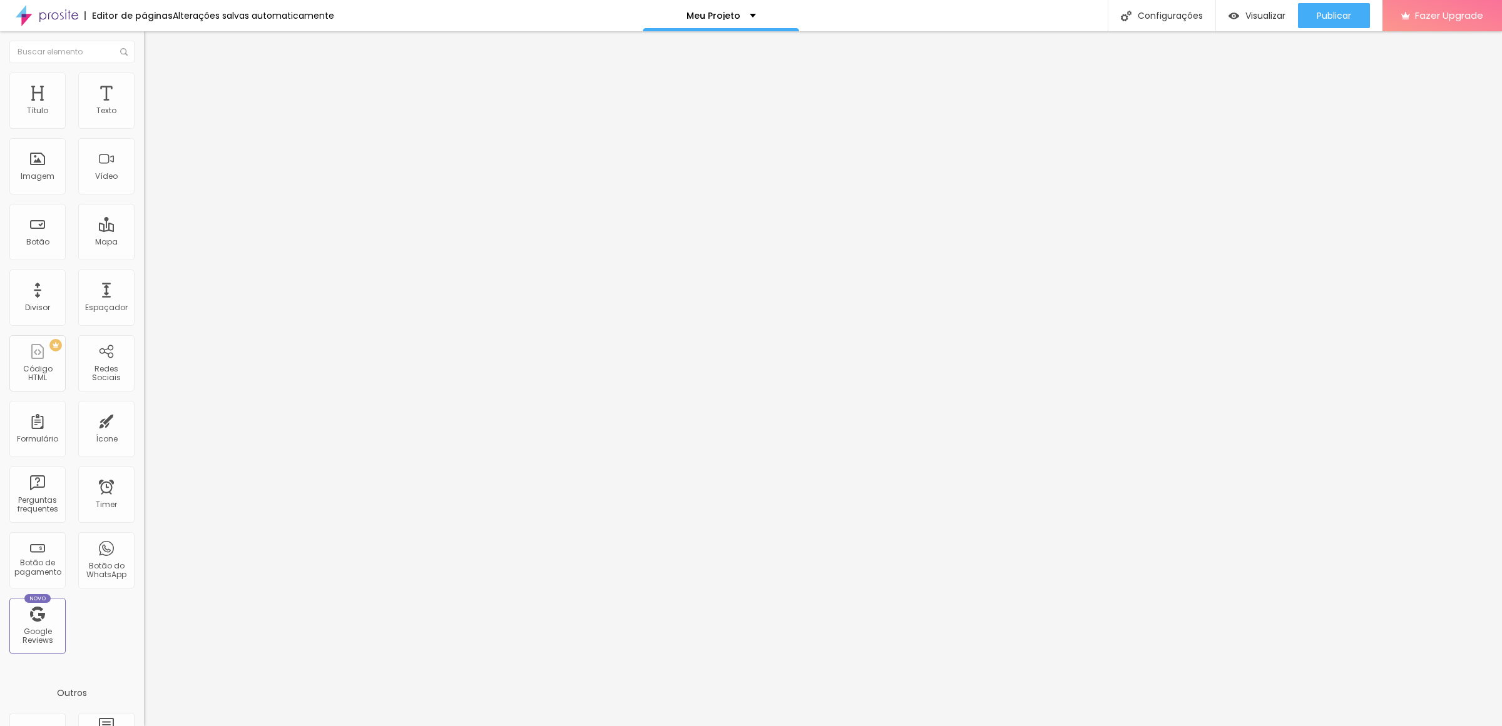
type input "0"
drag, startPoint x: 66, startPoint y: 160, endPoint x: 0, endPoint y: 164, distance: 65.8
type input "0"
click at [144, 275] on input "range" at bounding box center [184, 280] width 81 height 10
click at [155, 88] on span "Avançado" at bounding box center [175, 93] width 41 height 11
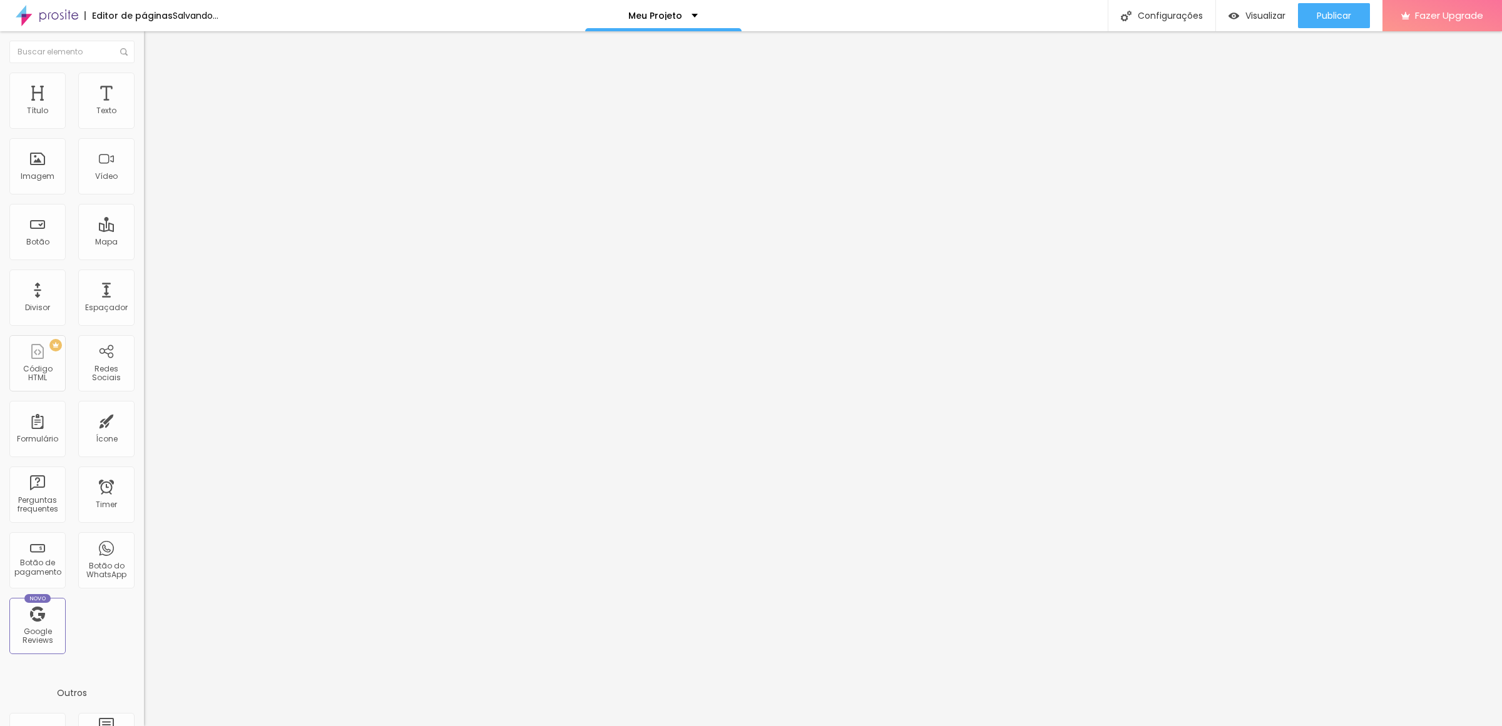
type input "1"
type input "2"
type input "3"
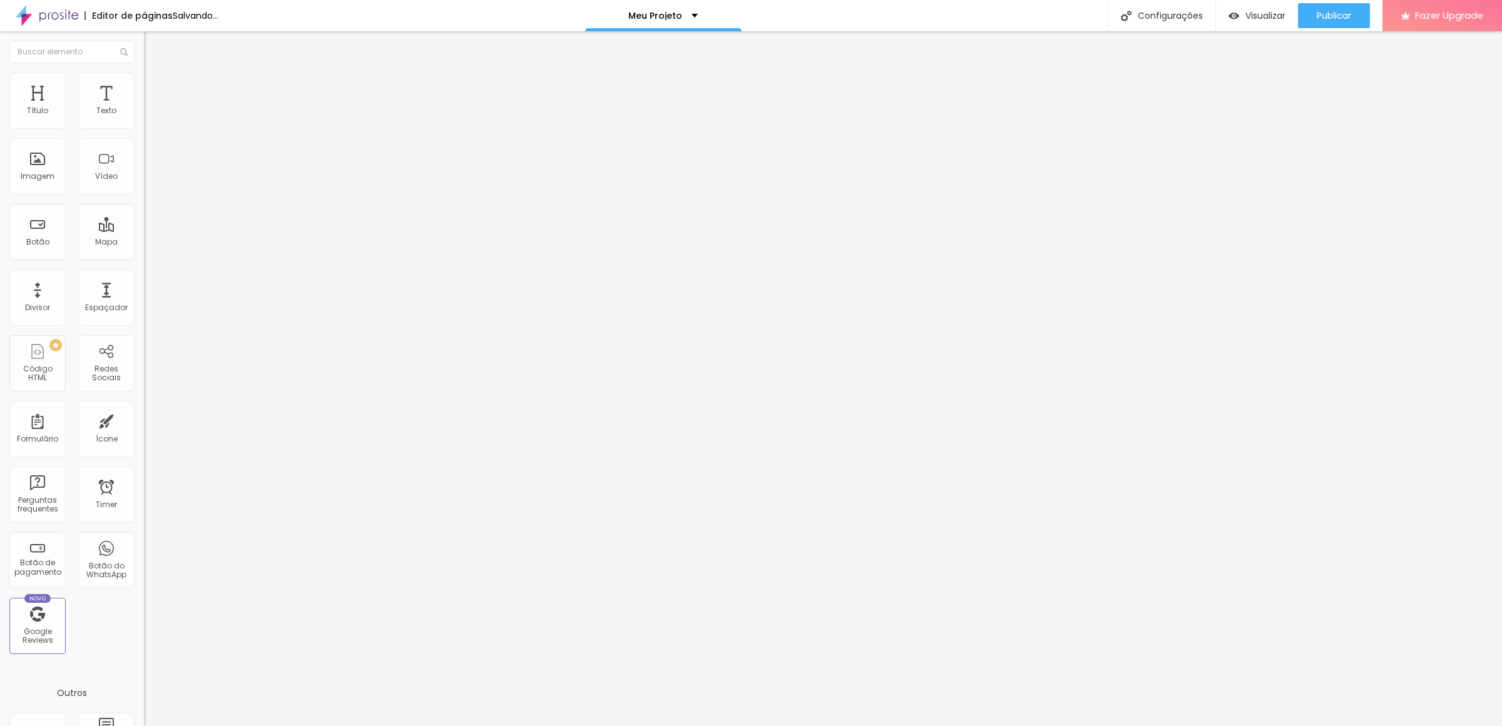
type input "3"
type input "6"
type input "7"
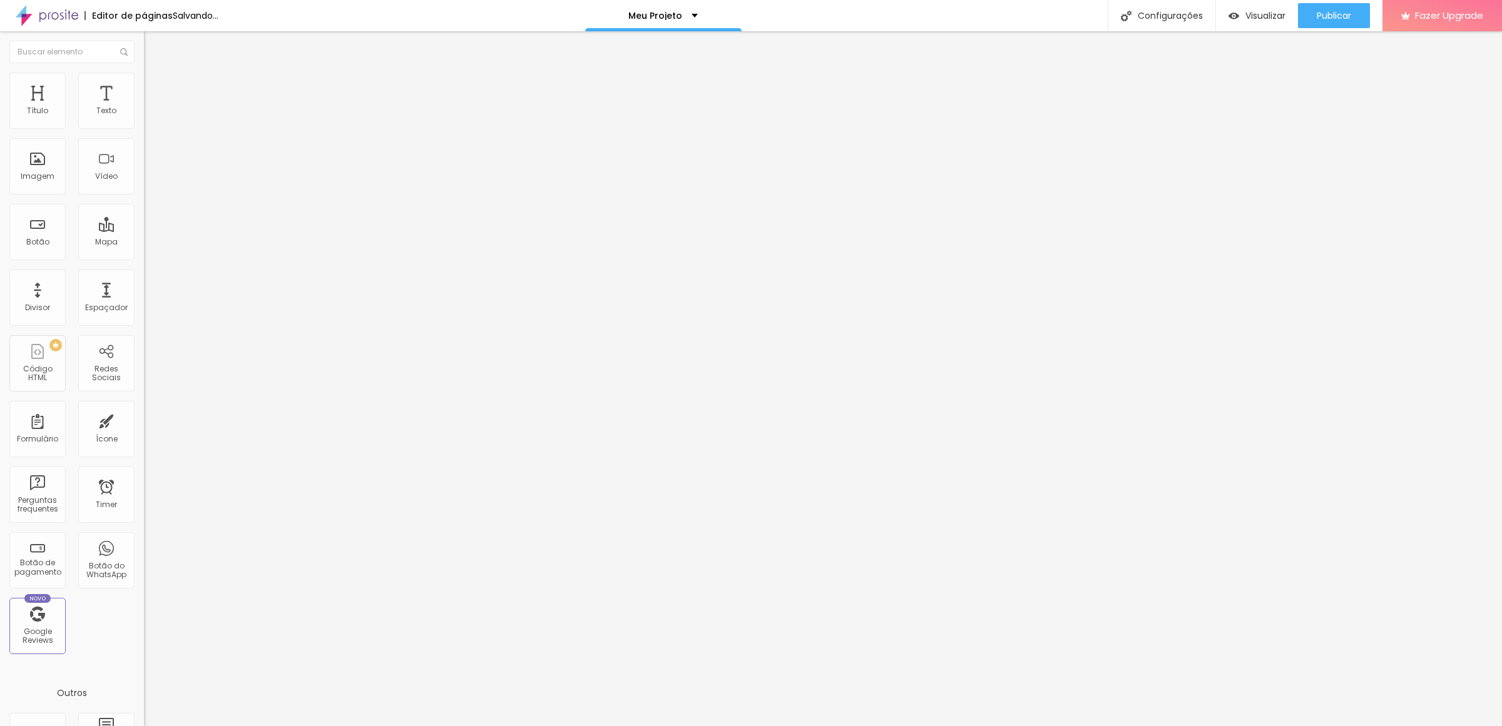
type input "8"
type input "9"
type input "10"
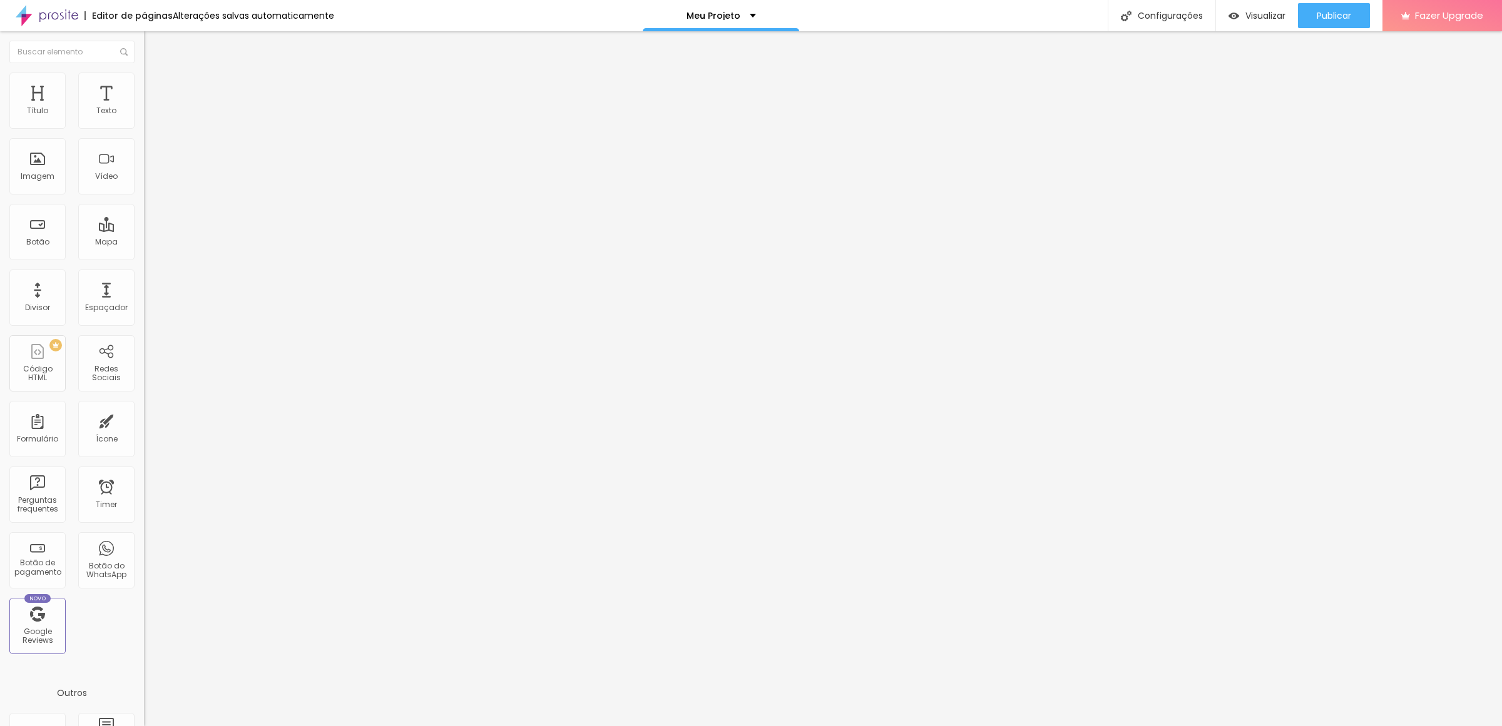
type input "10"
type input "12"
type input "13"
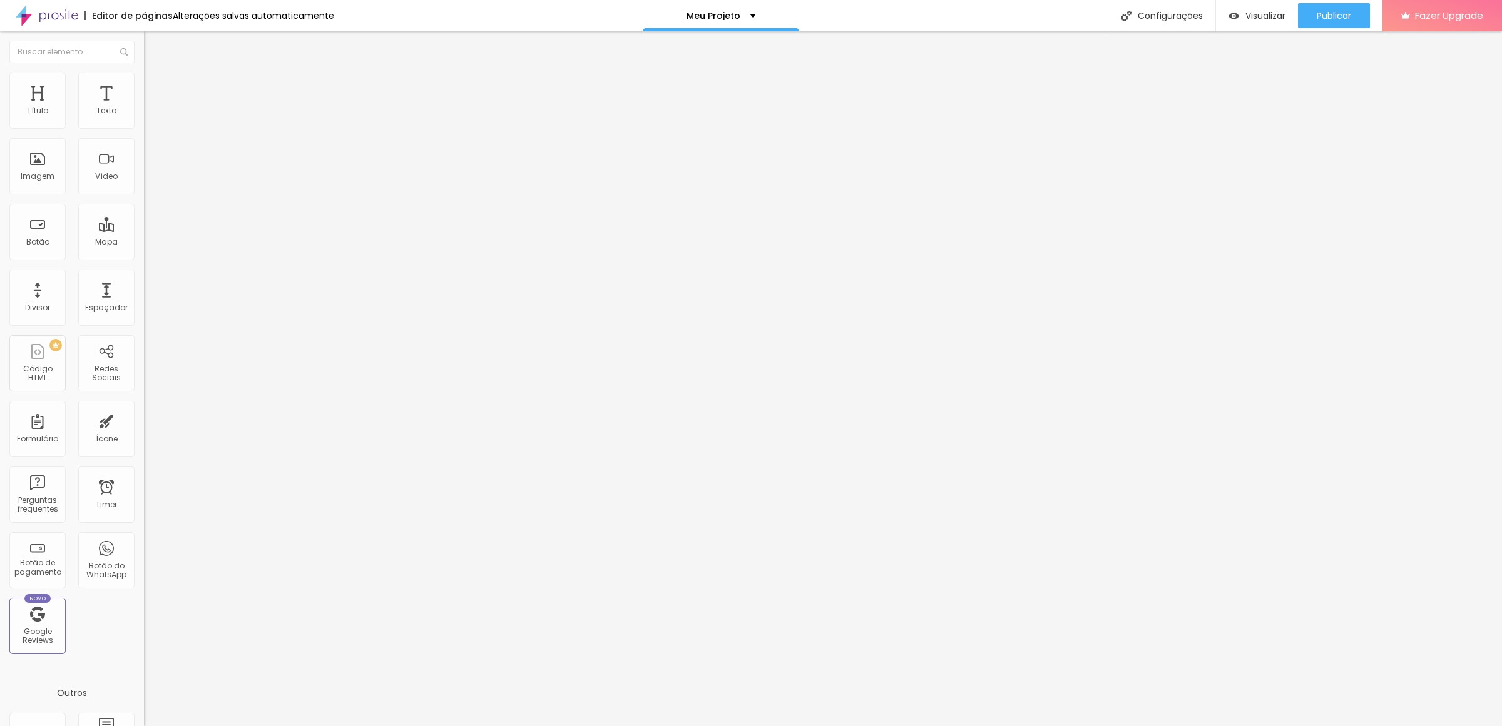
type input "14"
type input "15"
type input "16"
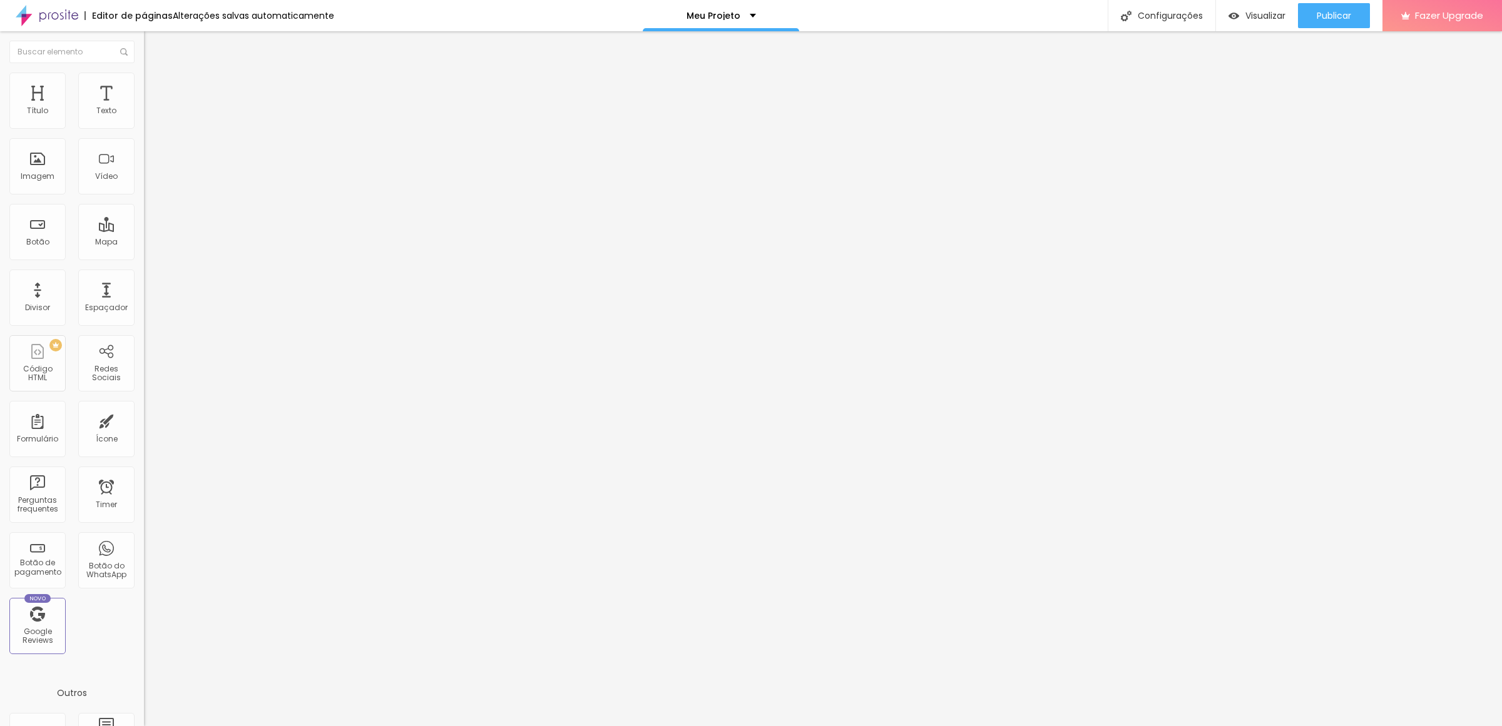
type input "16"
type input "17"
type input "18"
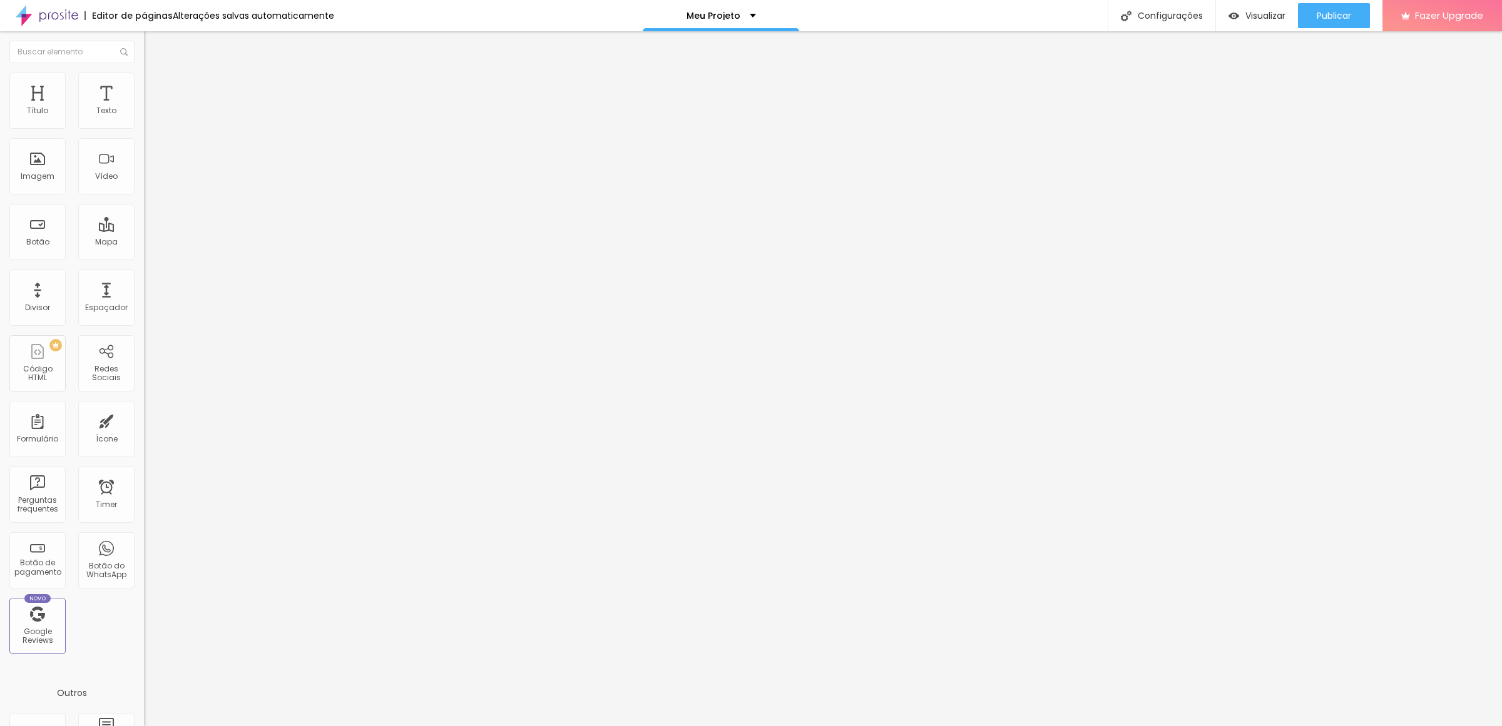
type input "19"
type input "20"
type input "21"
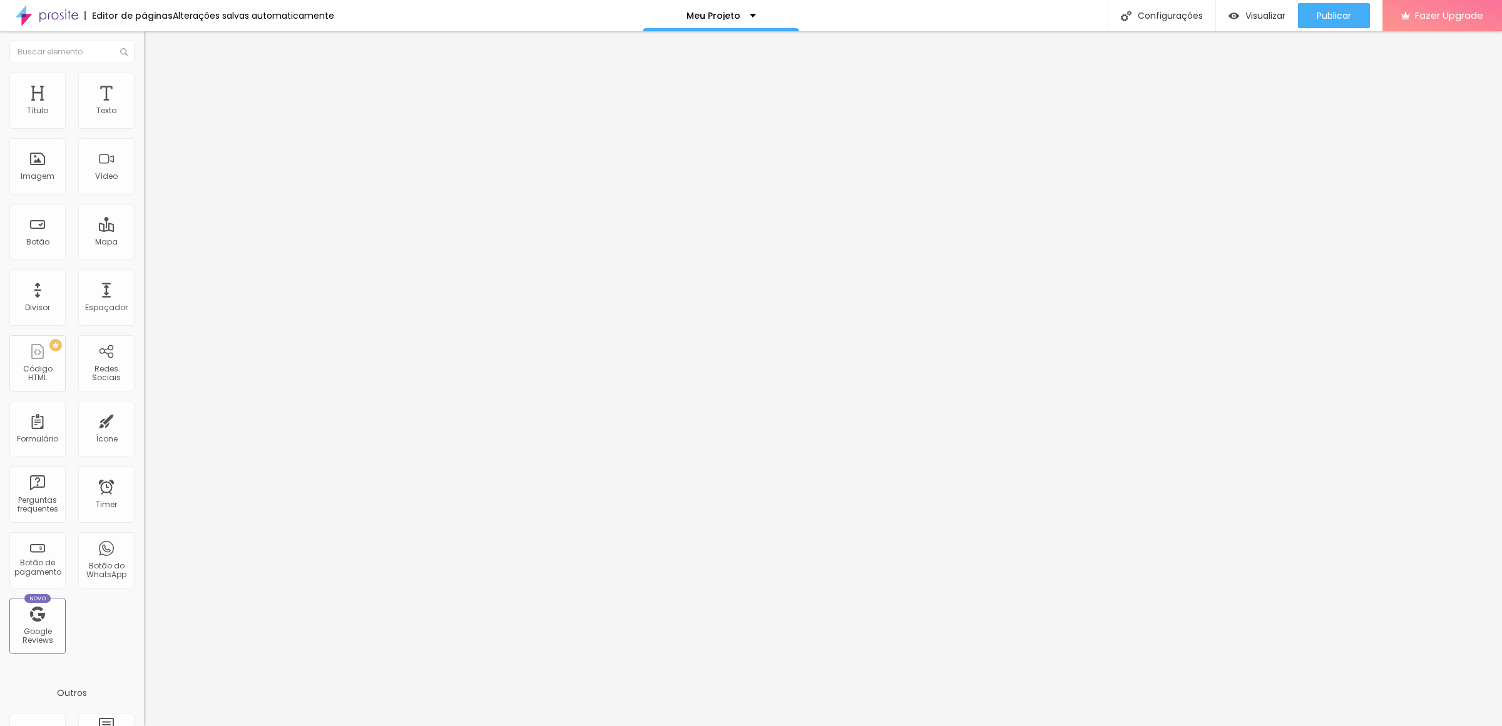
type input "21"
type input "20"
type input "19"
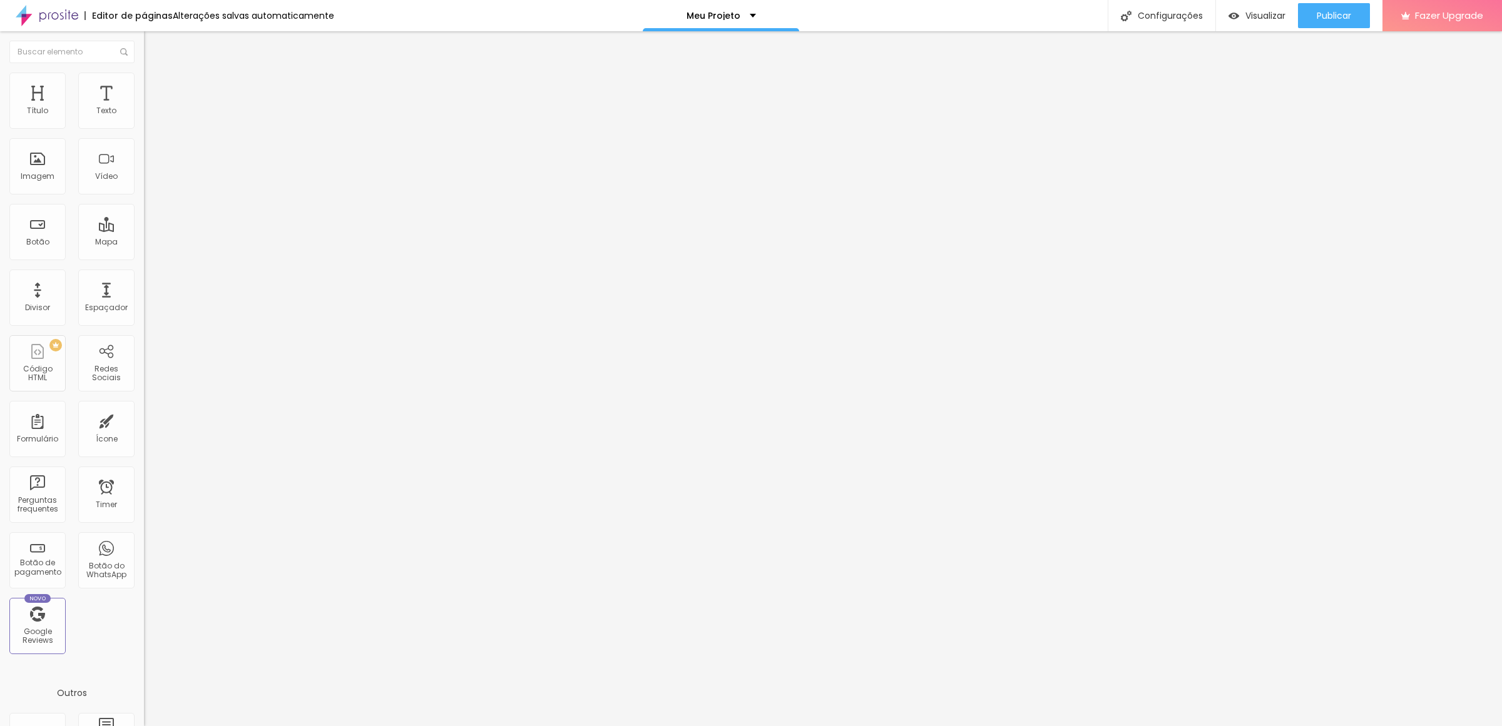
type input "18"
type input "17"
type input "16"
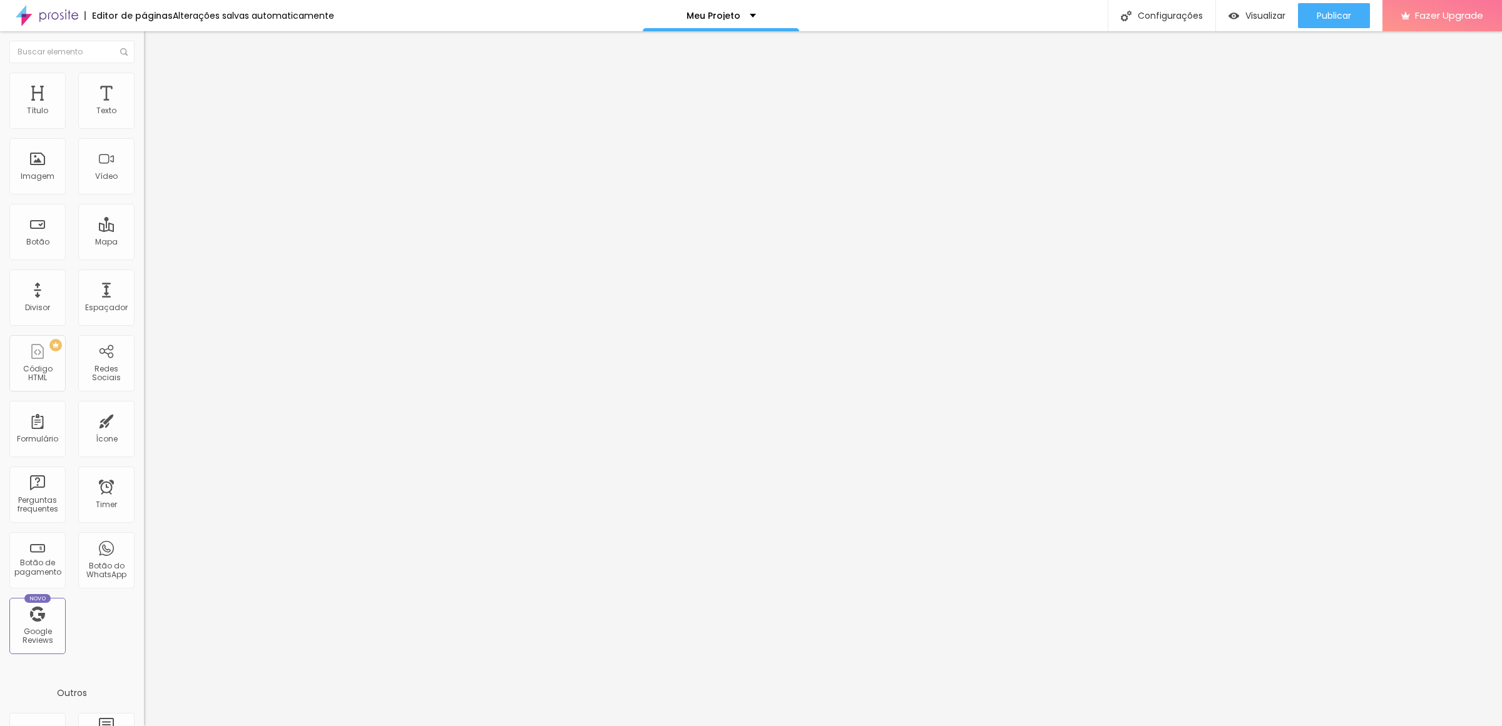
type input "16"
type input "15"
type input "14"
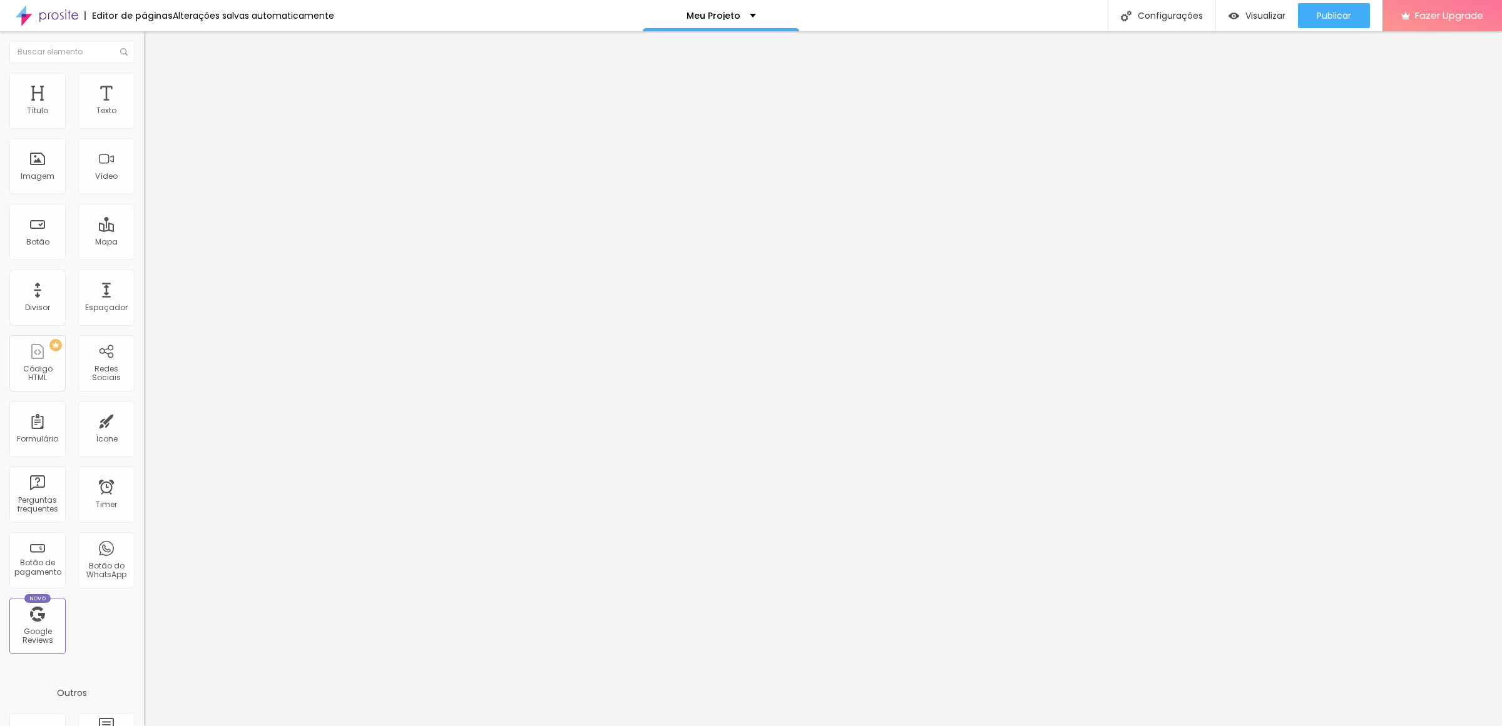
type input "13"
drag, startPoint x: 29, startPoint y: 123, endPoint x: 39, endPoint y: 123, distance: 10.0
type input "13"
click at [144, 243] on input "range" at bounding box center [184, 248] width 81 height 10
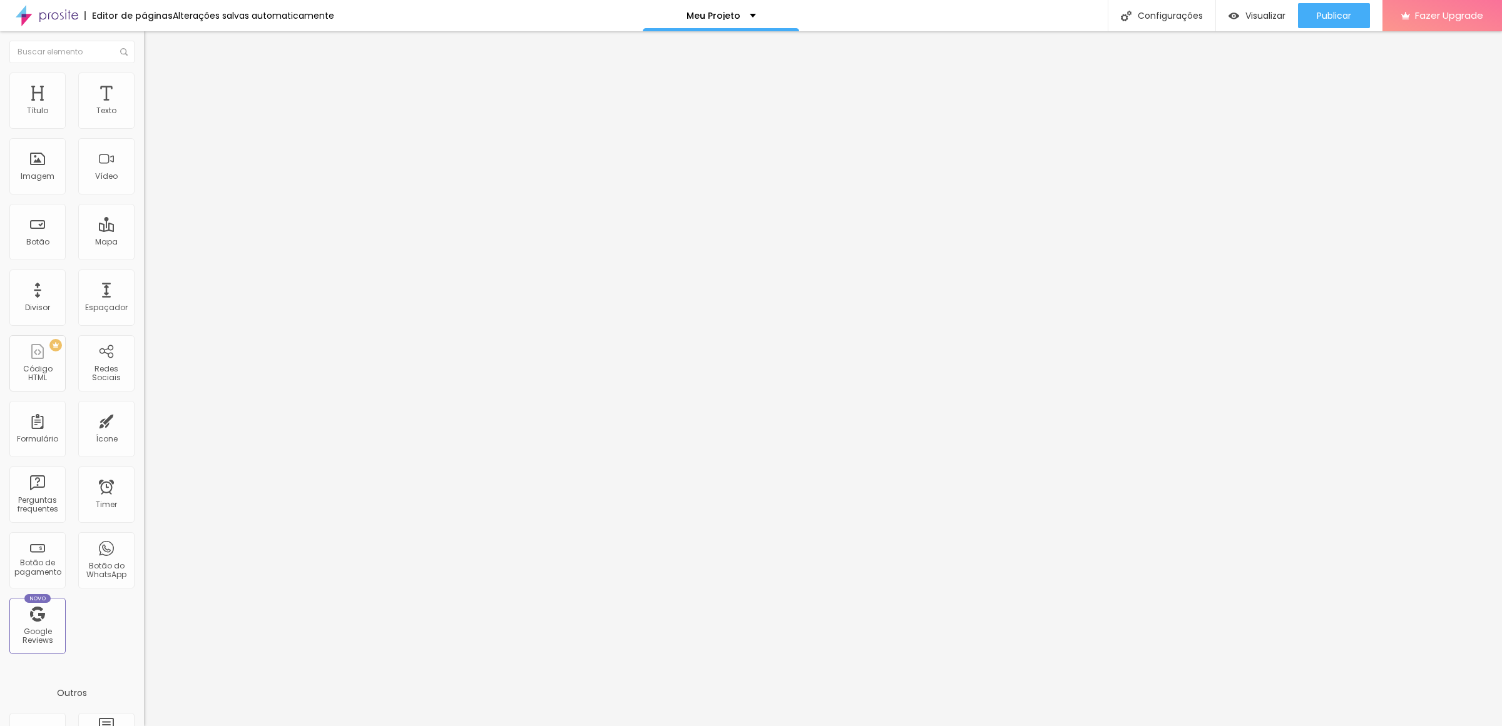
type input "1"
type input "2"
type input "3"
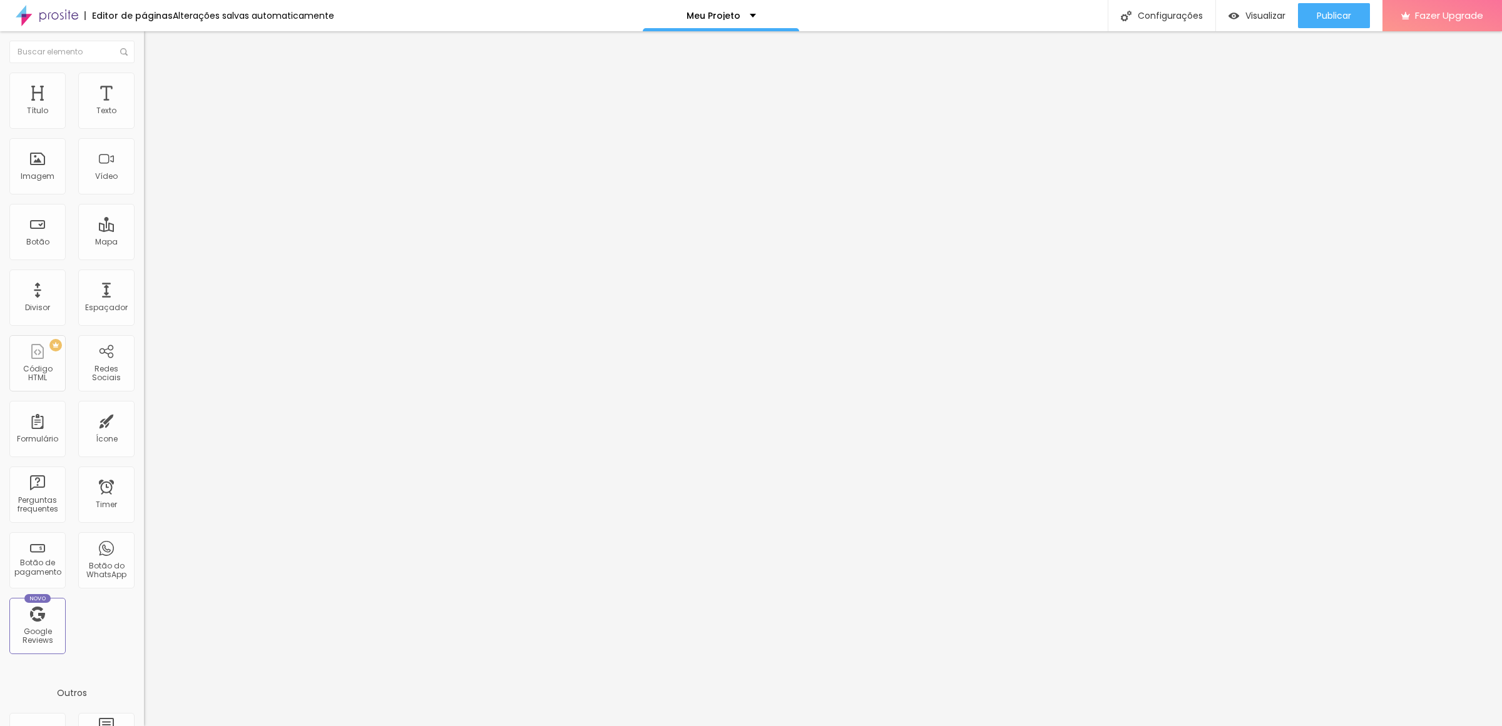
type input "3"
type input "6"
type input "7"
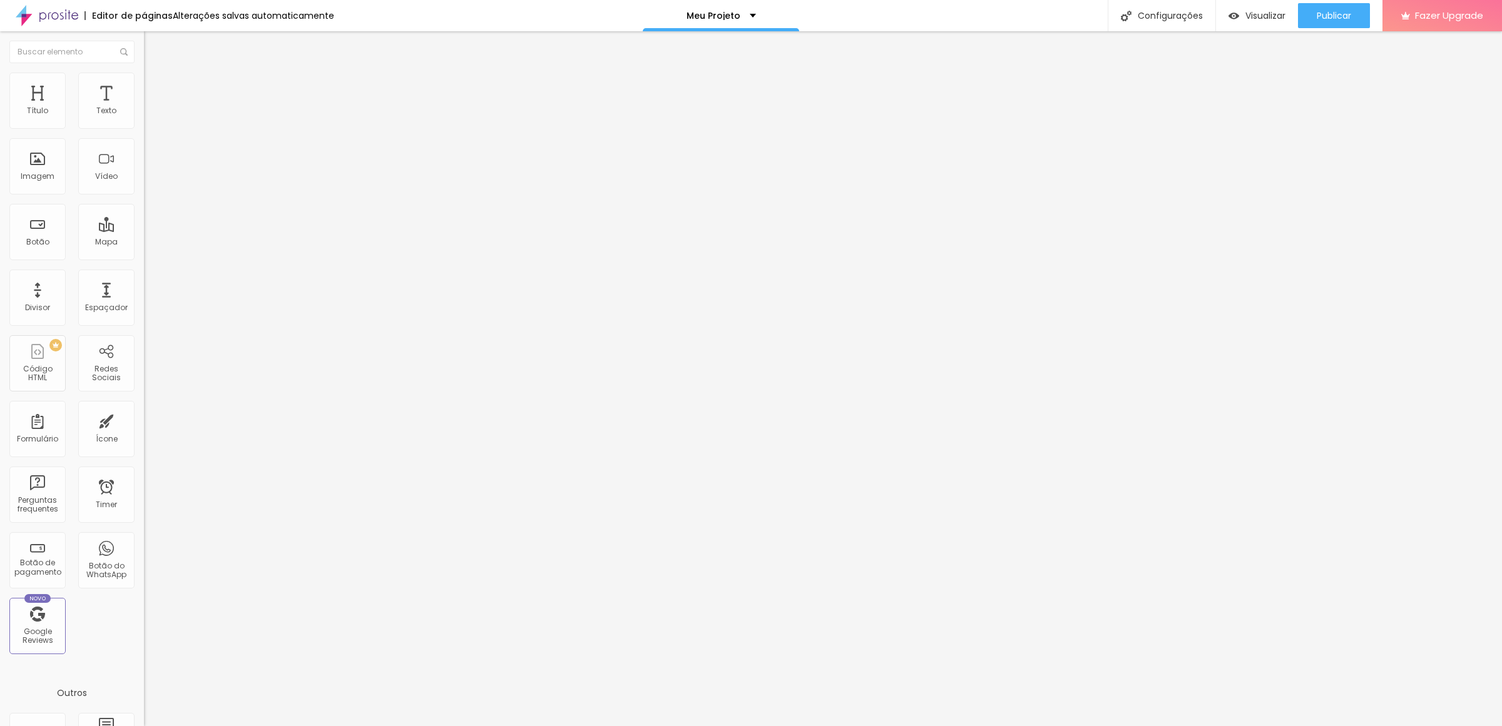
type input "10"
type input "11"
type input "12"
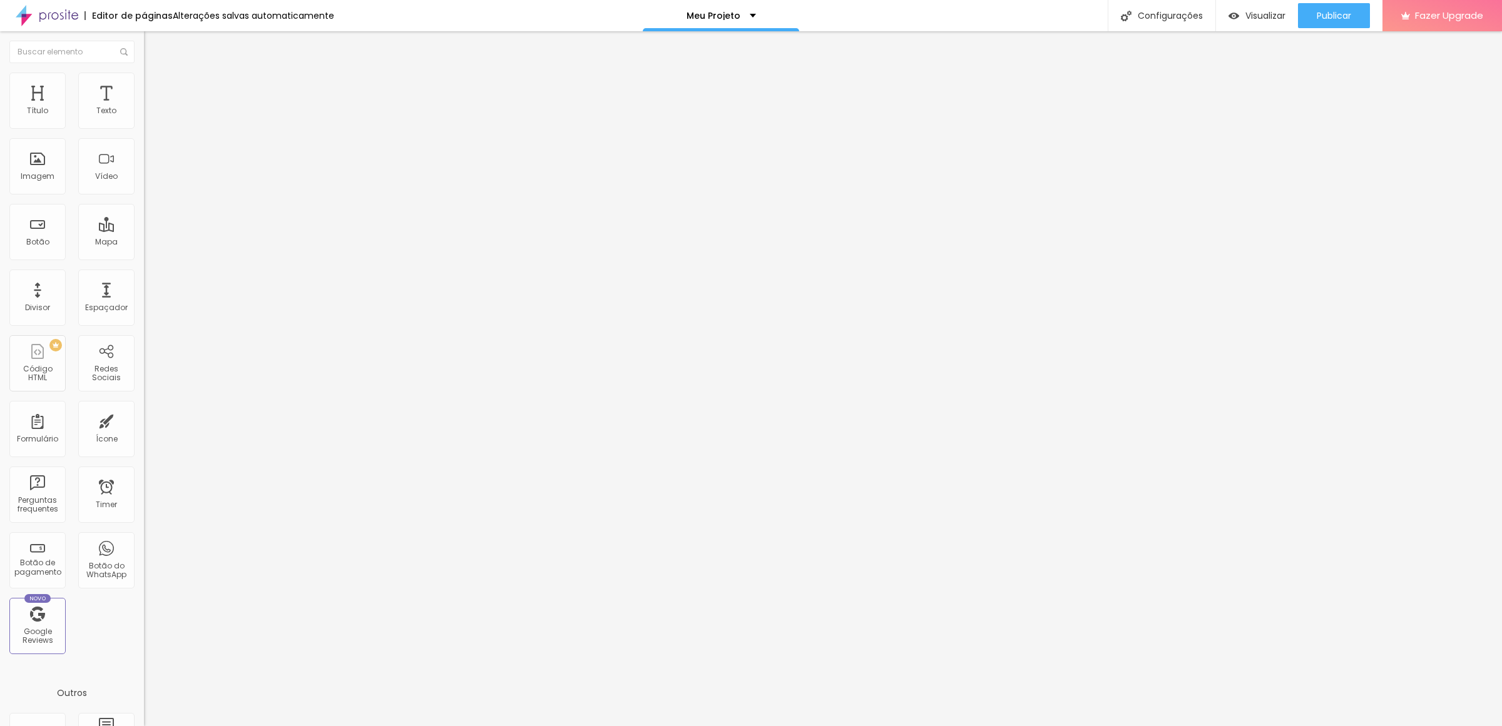
type input "12"
type input "13"
type input "14"
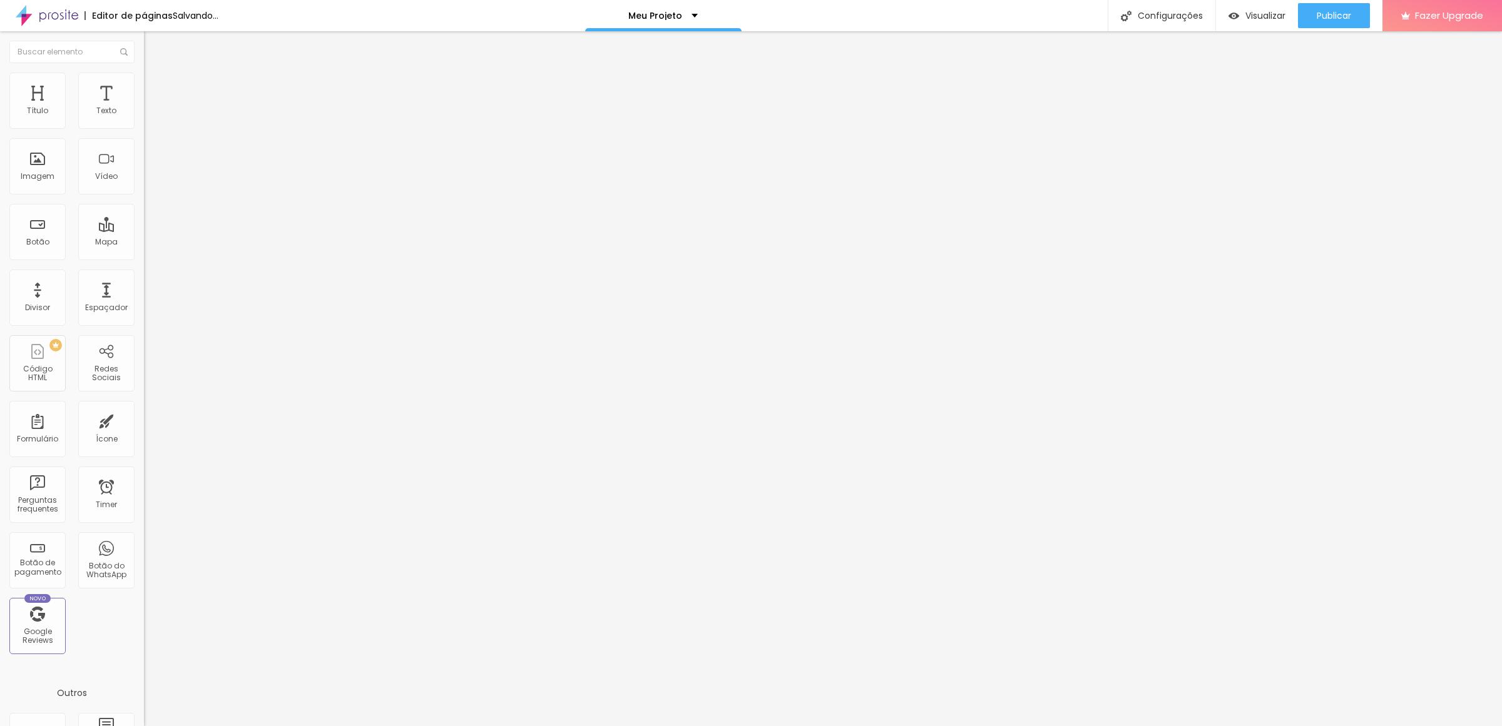
type input "15"
type input "17"
type input "18"
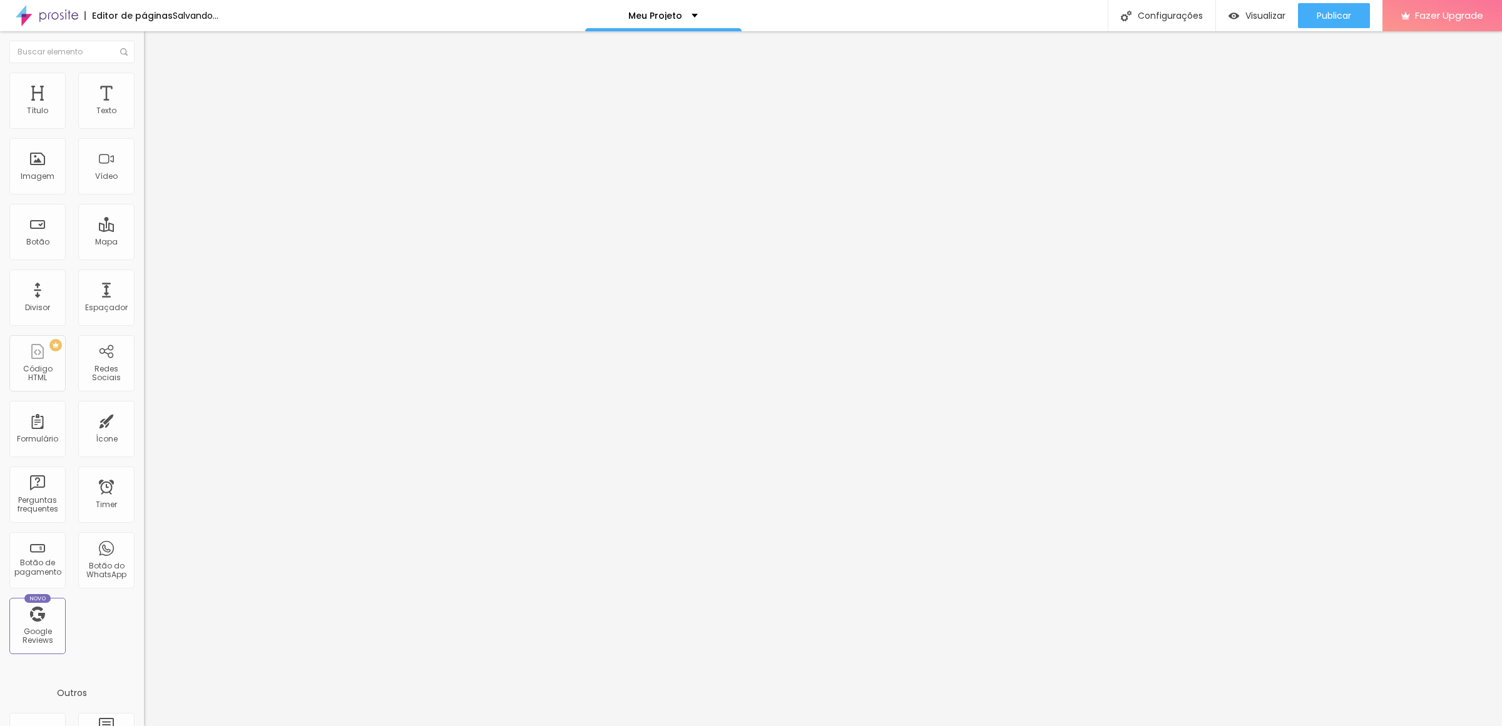
type input "18"
type input "19"
type input "20"
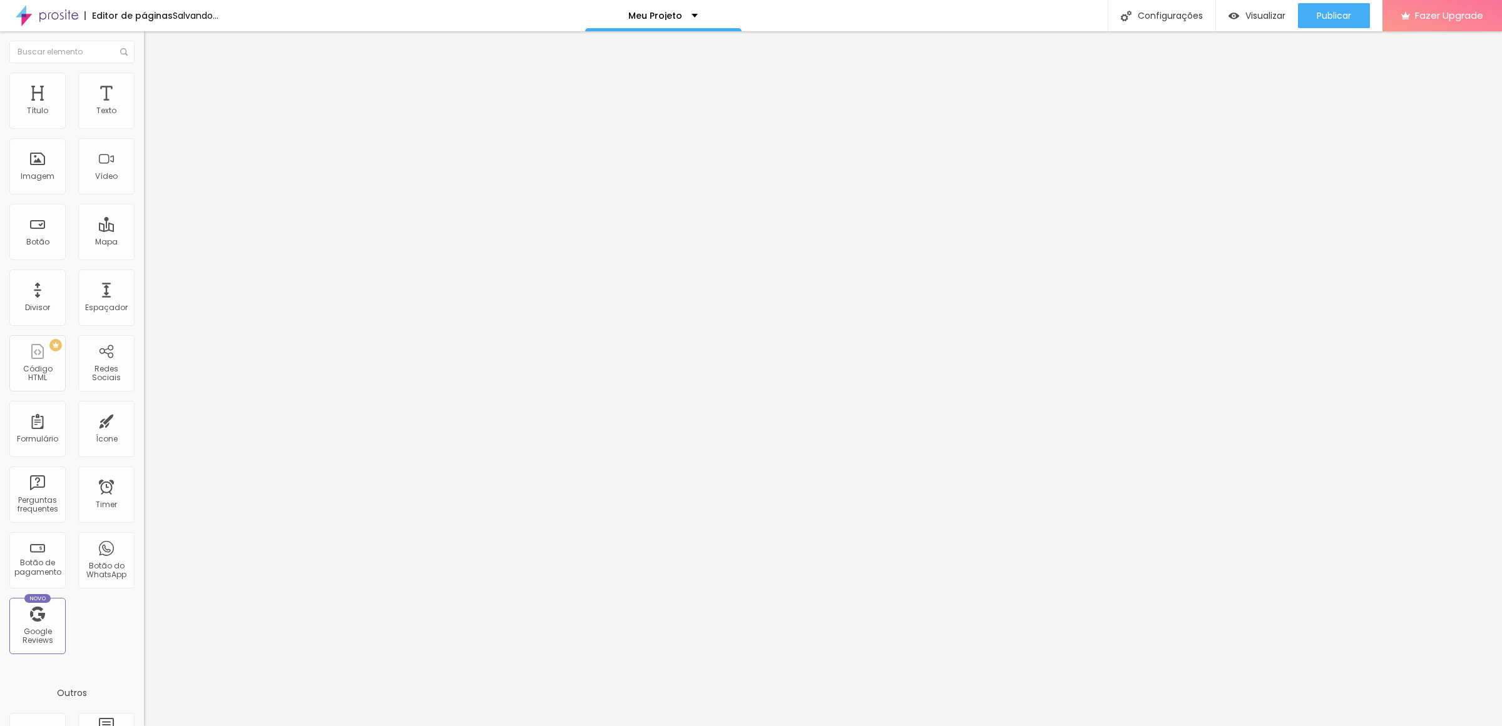
type input "21"
type input "23"
type input "24"
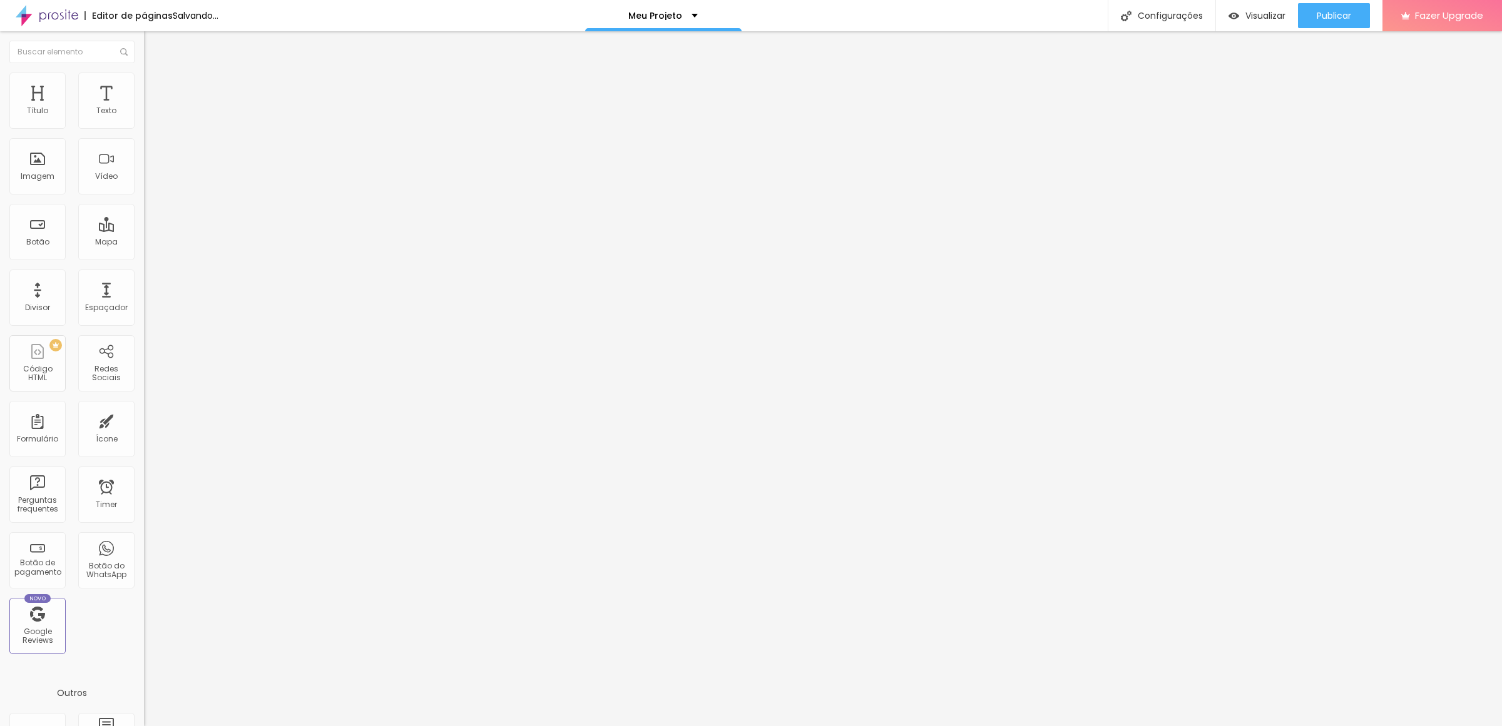
type input "24"
type input "25"
type input "26"
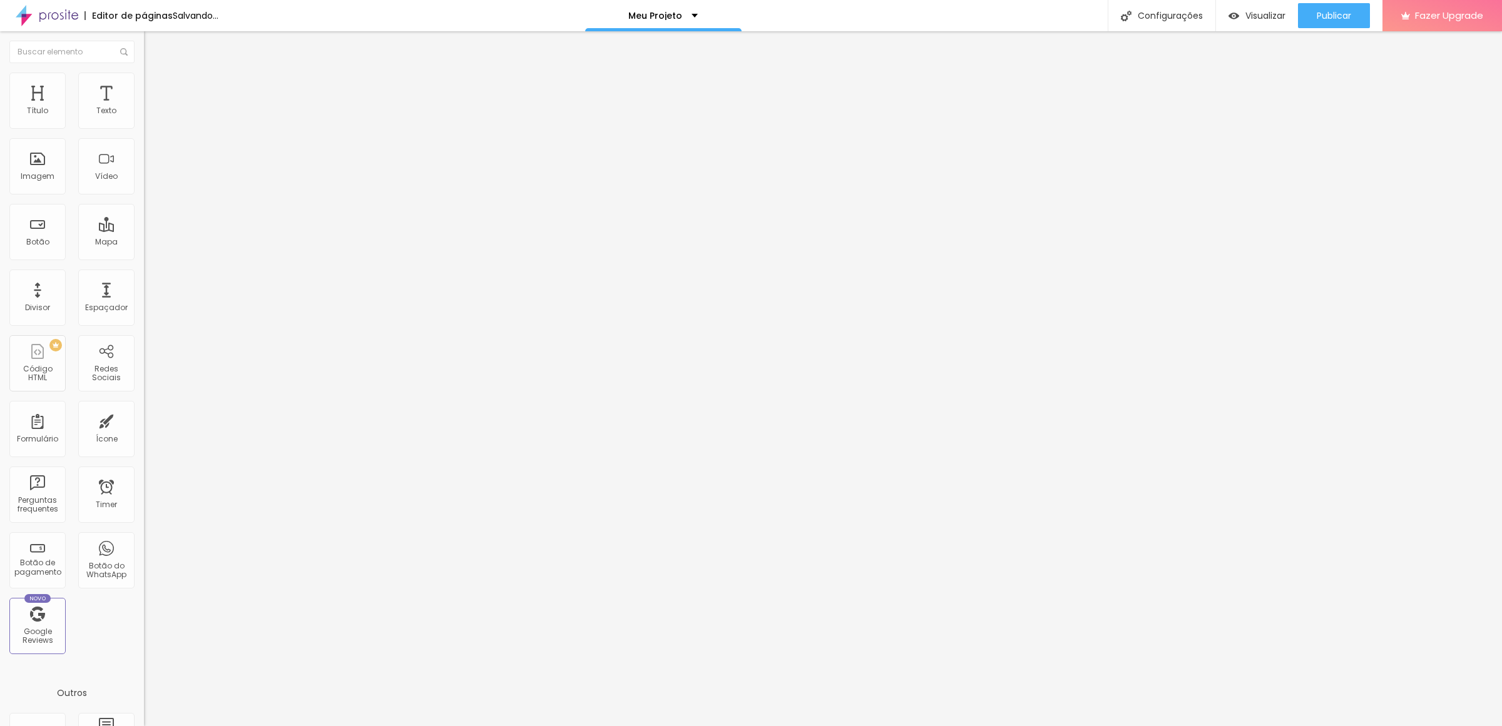
type input "27"
type input "30"
type input "32"
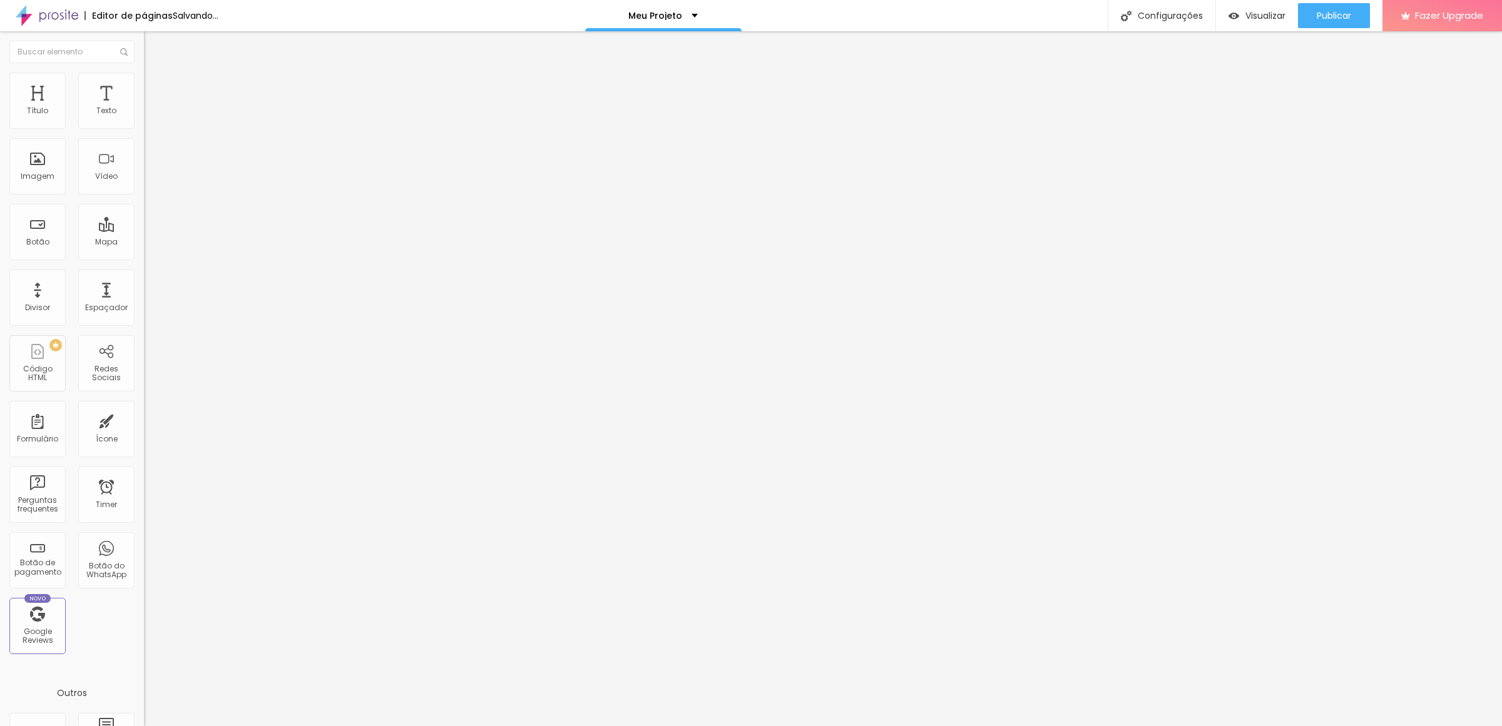
type input "32"
type input "33"
type input "35"
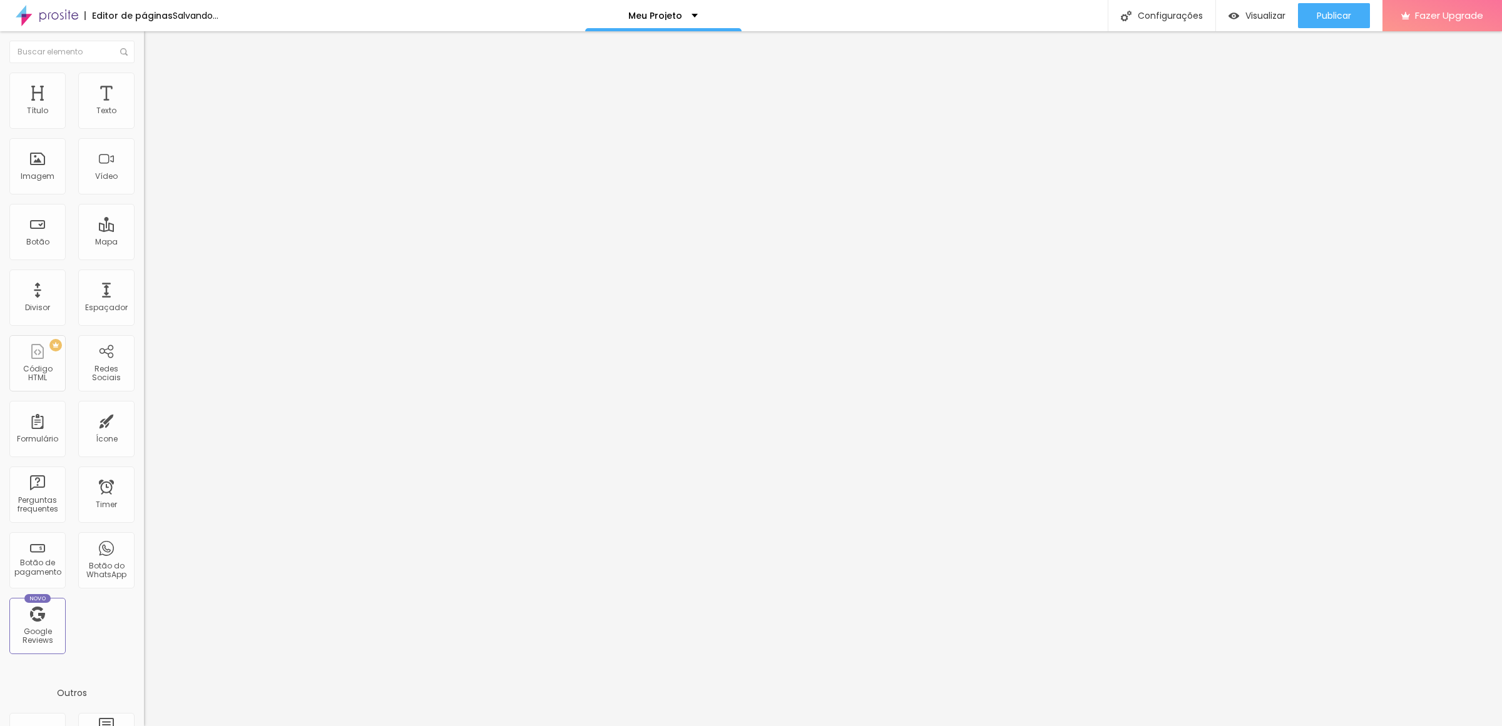
type input "37"
type input "39"
type input "41"
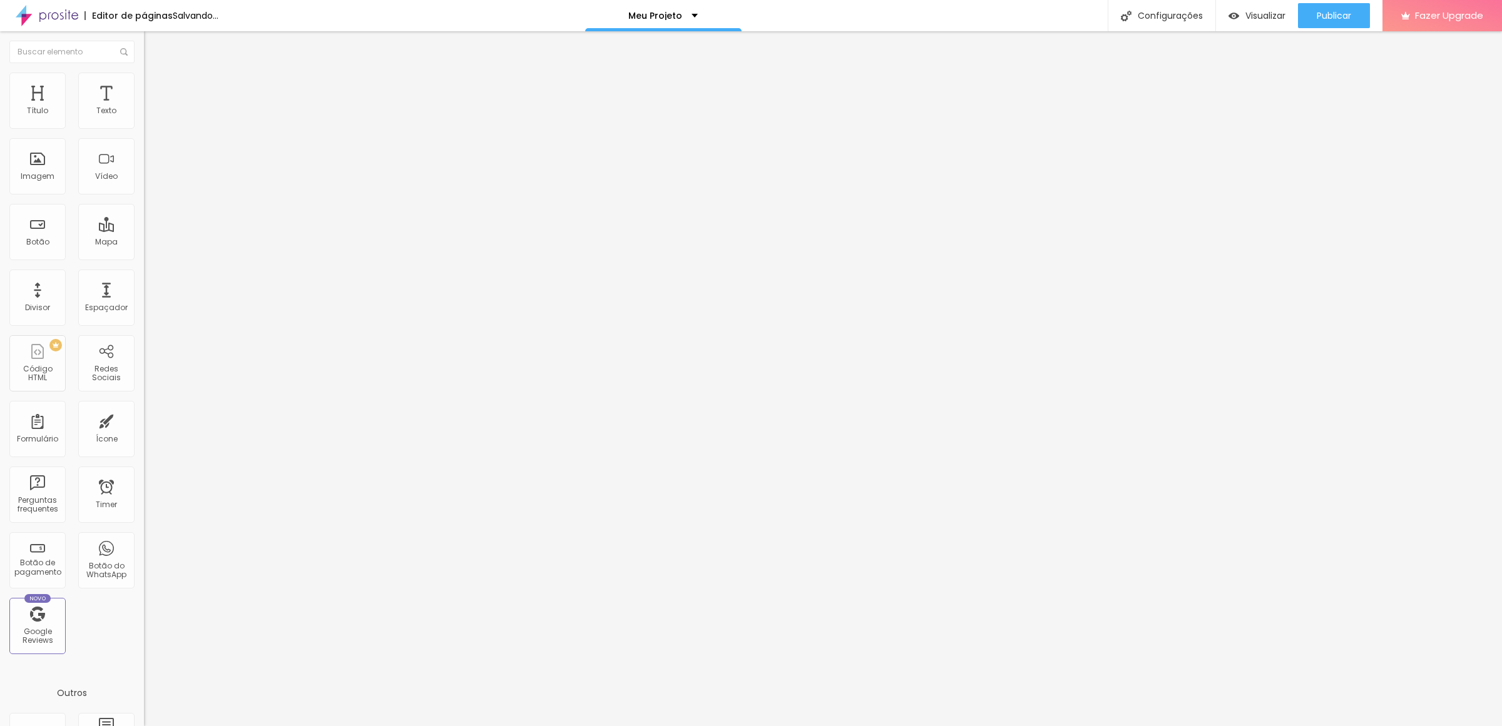
type input "41"
drag, startPoint x: 29, startPoint y: 146, endPoint x: 21, endPoint y: 148, distance: 9.0
click at [144, 420] on input "range" at bounding box center [184, 425] width 81 height 10
click at [144, 78] on img at bounding box center [149, 78] width 11 height 11
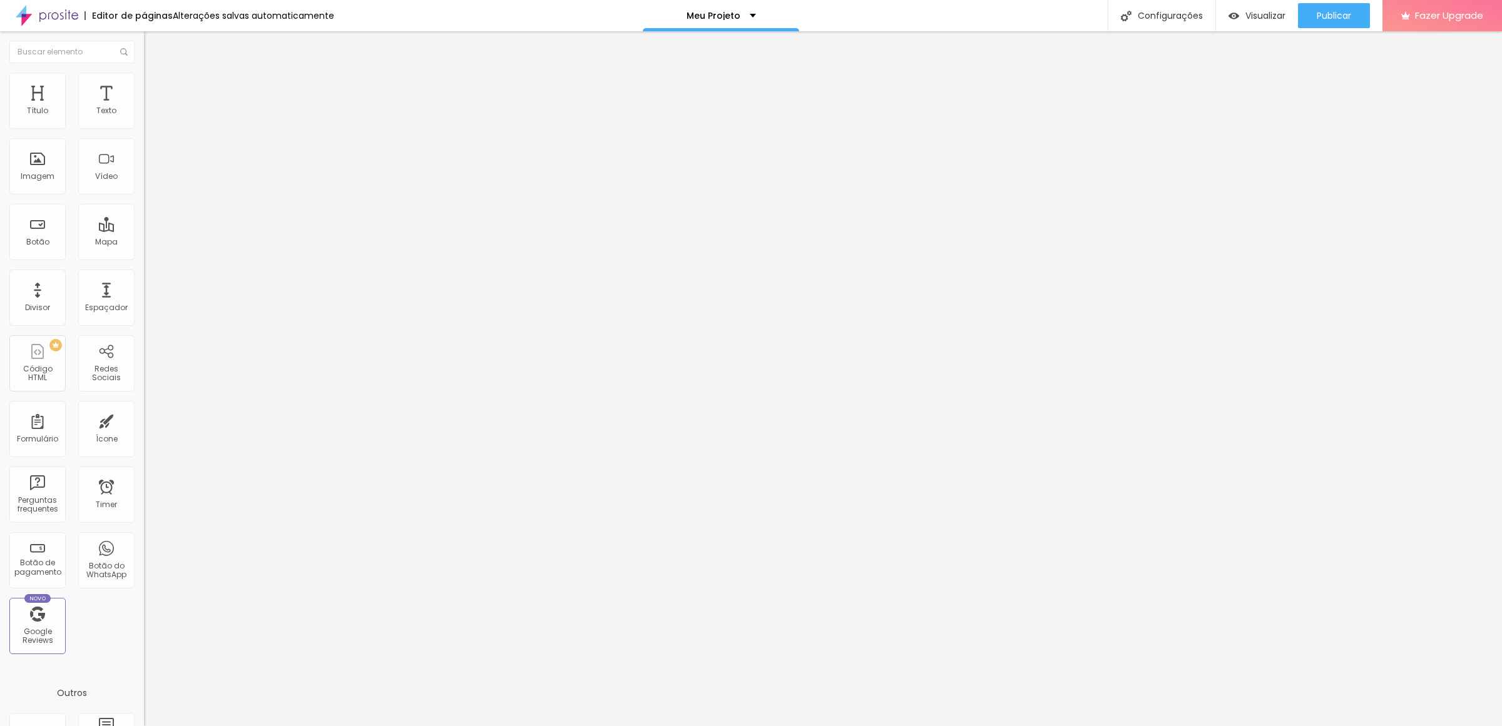
click at [155, 88] on span "Avançado" at bounding box center [175, 93] width 41 height 11
click at [144, 108] on span "Trocar imagem" at bounding box center [178, 102] width 68 height 11
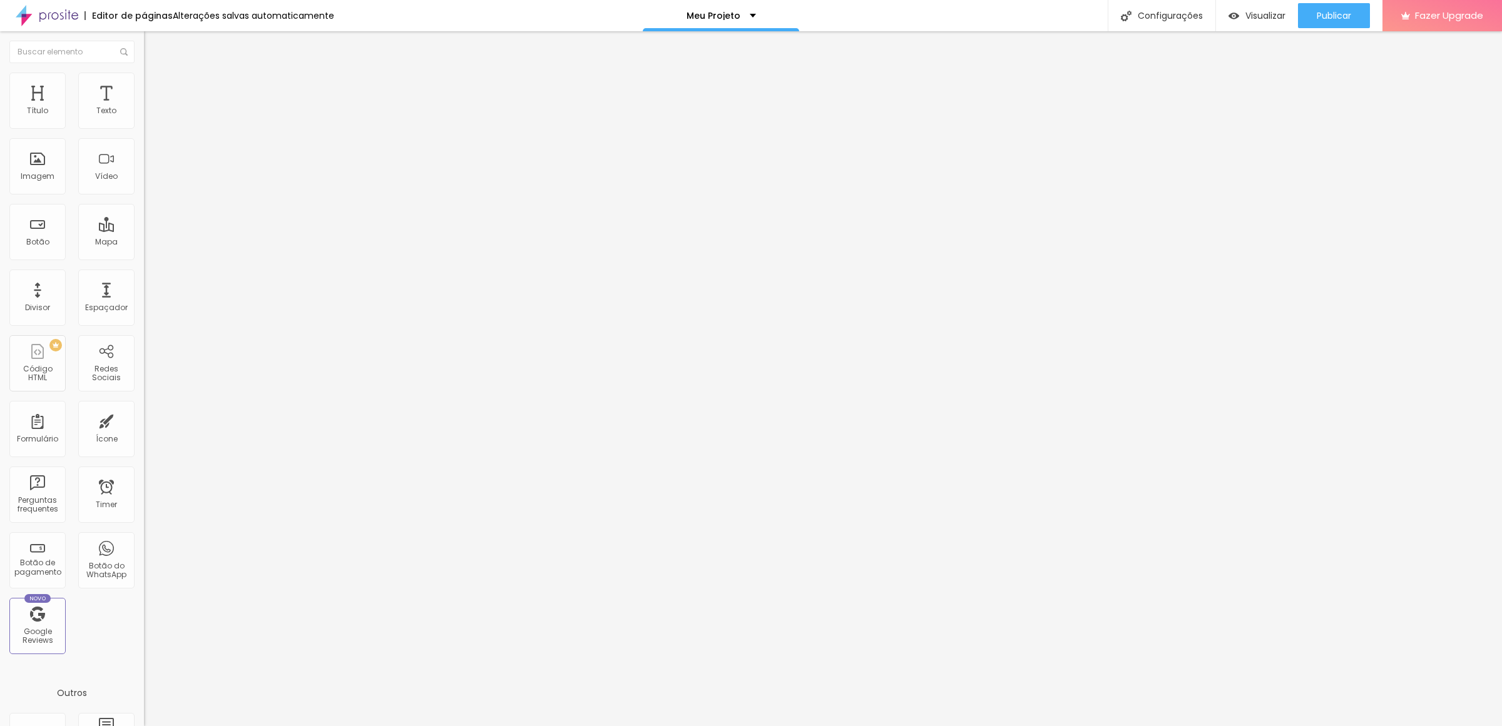
click at [1405, 726] on div at bounding box center [751, 739] width 1502 height 11
click at [1325, 16] on span "Publicar" at bounding box center [1334, 16] width 34 height 10
click at [144, 108] on span "Trocar imagem" at bounding box center [178, 102] width 68 height 11
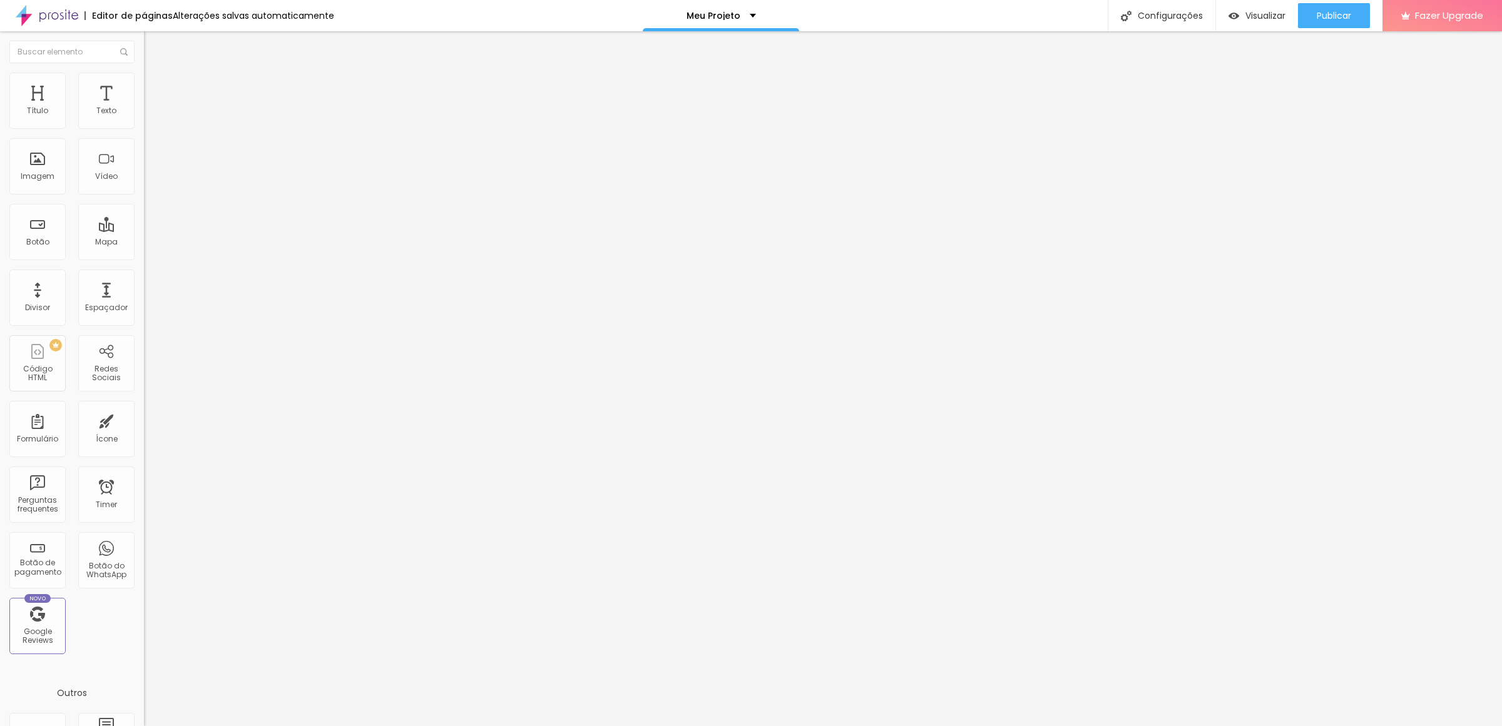
click at [144, 108] on span "Trocar imagem" at bounding box center [178, 102] width 68 height 11
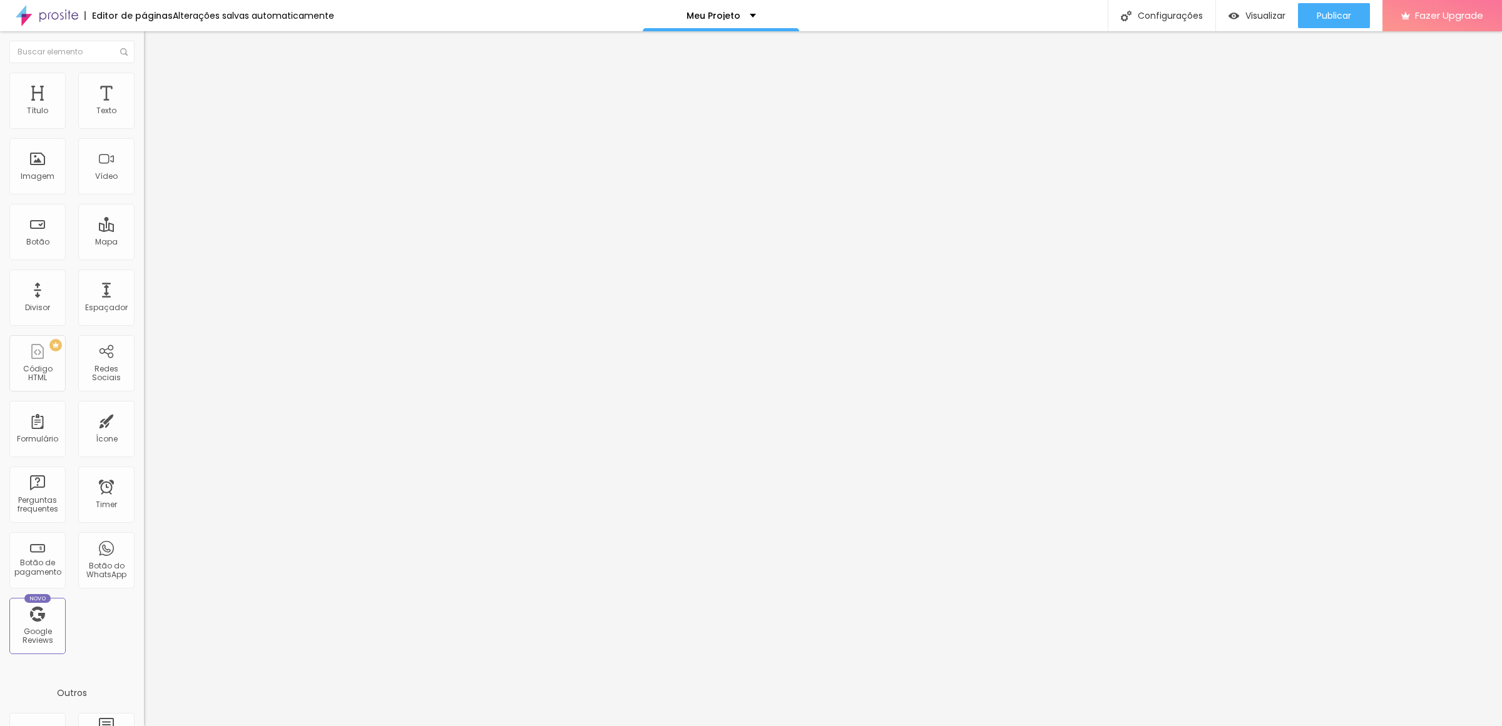
click at [1327, 13] on span "Publicar" at bounding box center [1334, 16] width 34 height 10
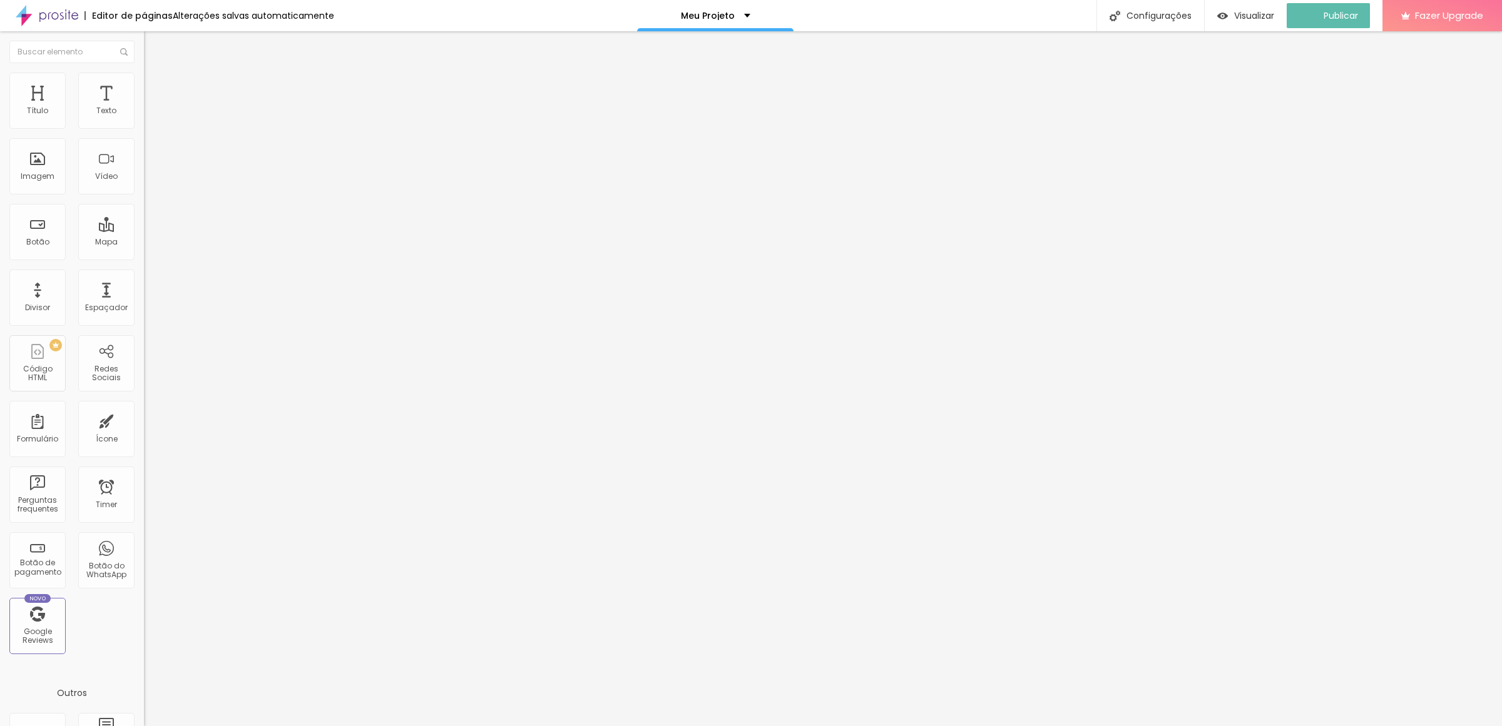
click at [144, 108] on span "Trocar imagem" at bounding box center [178, 102] width 68 height 11
click at [1398, 726] on div at bounding box center [751, 739] width 1502 height 11
click at [144, 108] on span "Trocar imagem" at bounding box center [178, 102] width 68 height 11
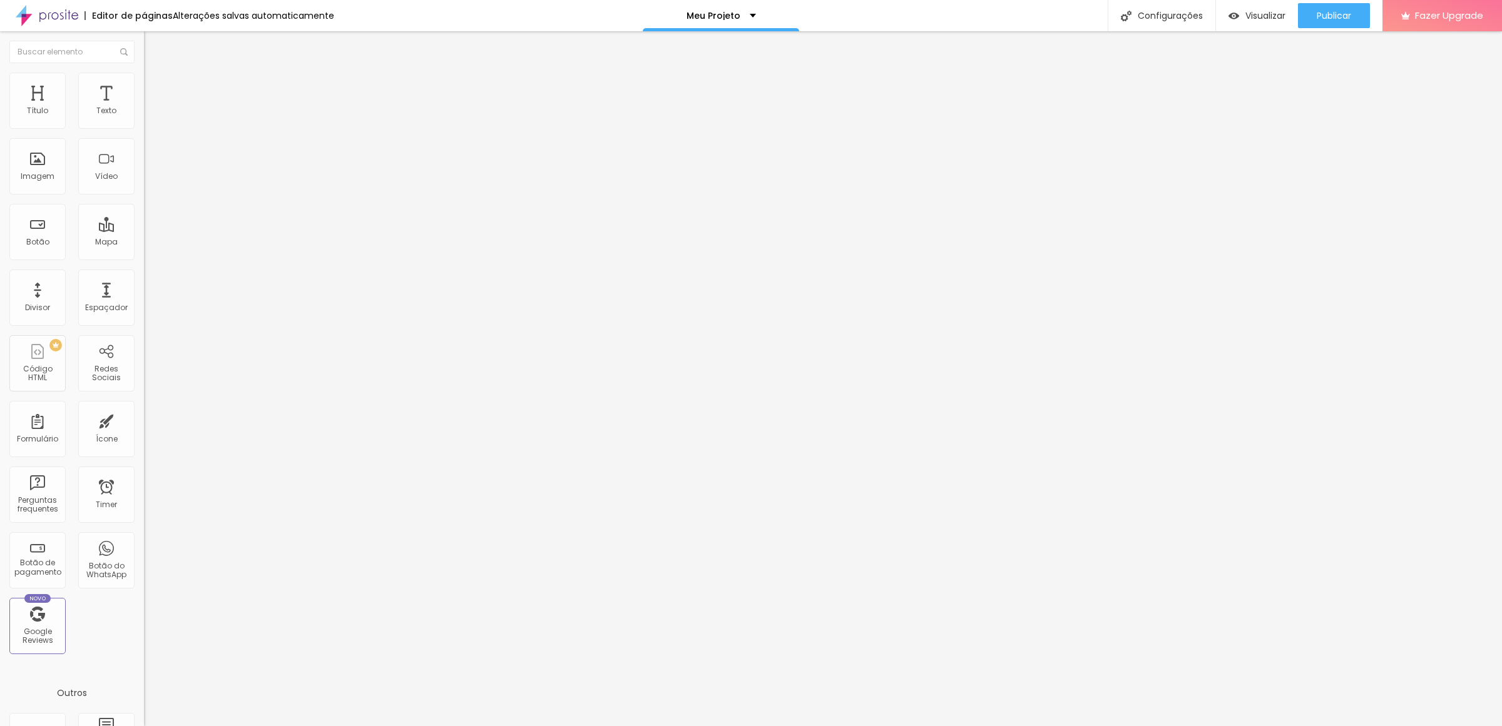
click at [144, 108] on span "Trocar imagem" at bounding box center [178, 102] width 68 height 11
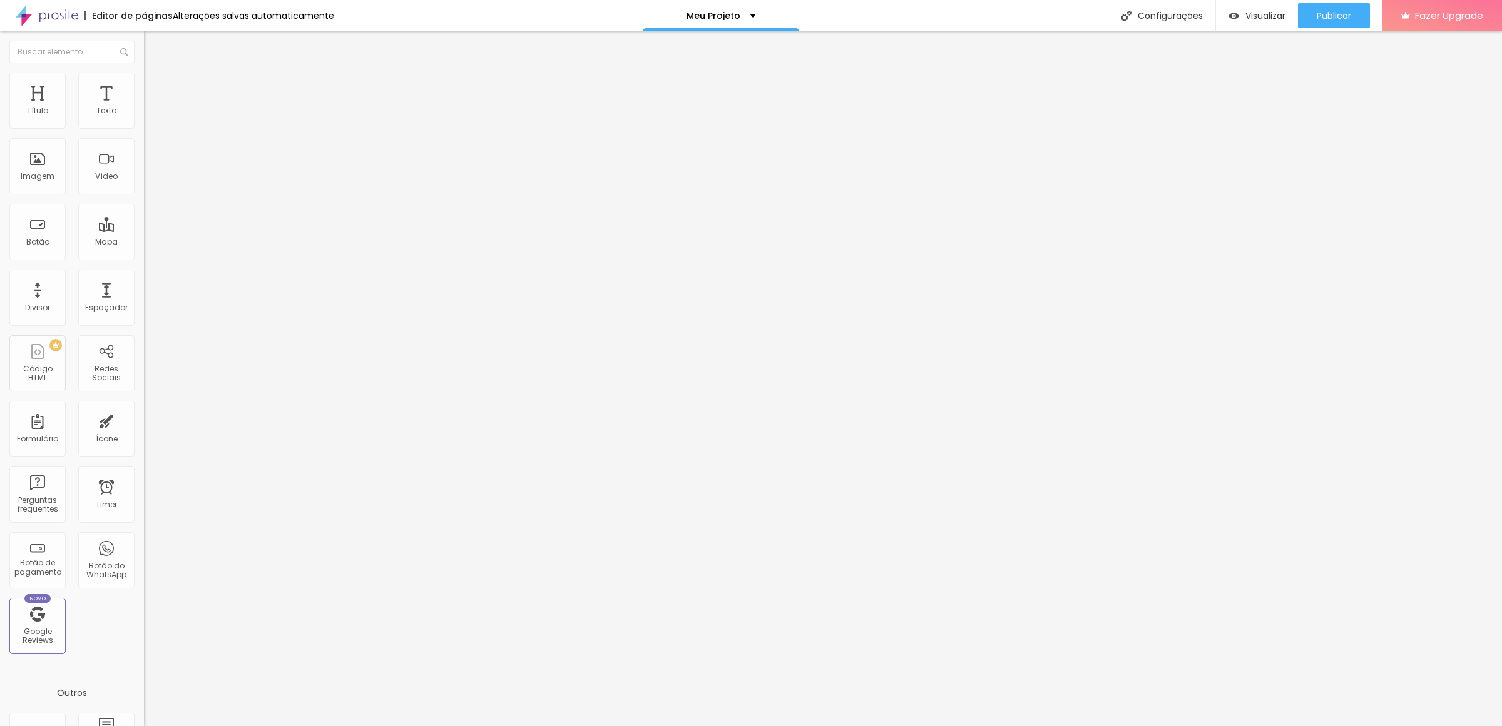
click at [144, 108] on span "Trocar imagem" at bounding box center [178, 102] width 68 height 11
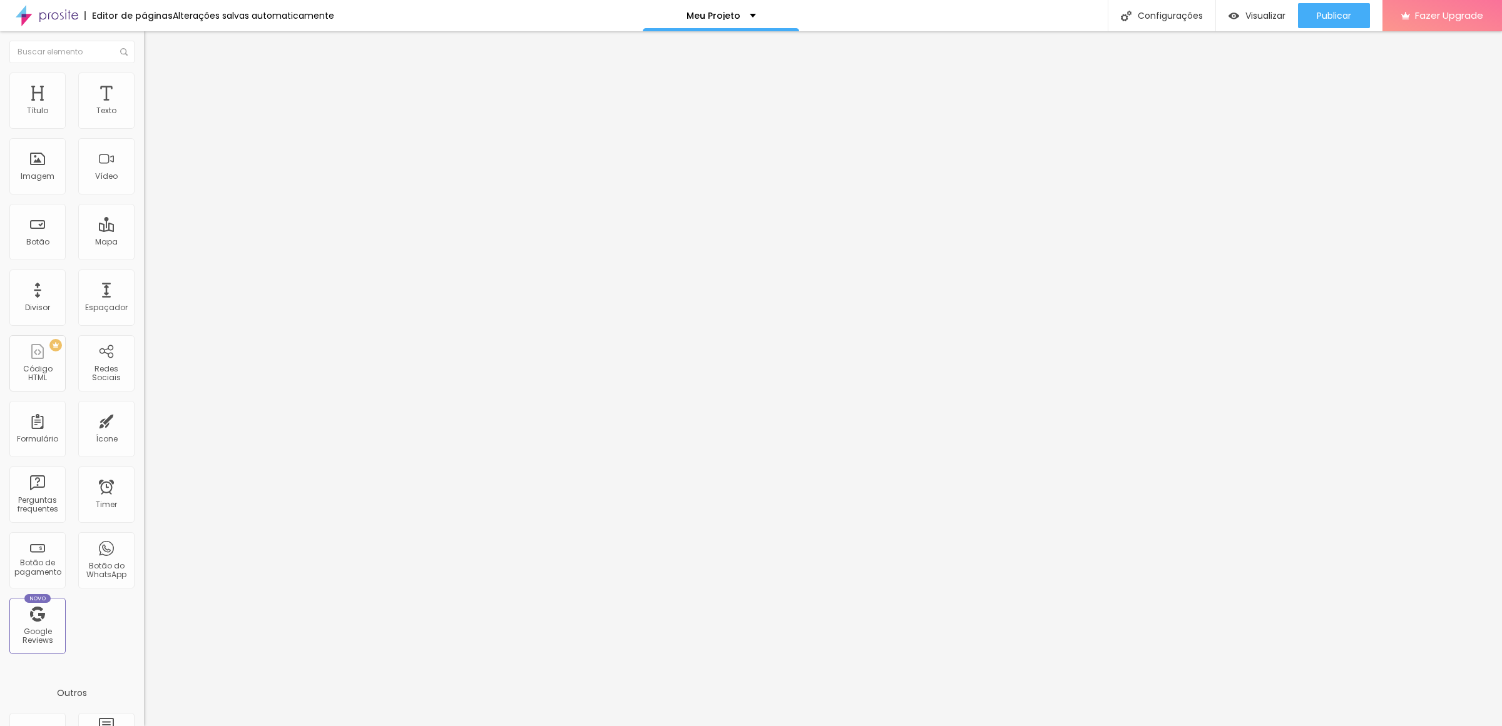
click at [1331, 11] on span "Publicar" at bounding box center [1334, 16] width 34 height 10
click at [1248, 11] on span "Visualizar" at bounding box center [1254, 16] width 40 height 10
